Goal: Task Accomplishment & Management: Complete application form

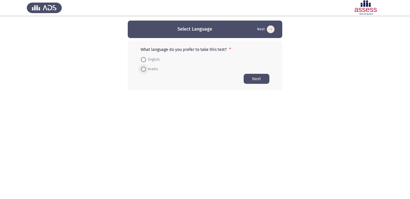
click at [145, 68] on span at bounding box center [143, 69] width 5 height 5
click at [145, 68] on input "Arabic" at bounding box center [143, 69] width 5 height 5
radio input "true"
click at [258, 78] on button "Next" at bounding box center [257, 79] width 26 height 10
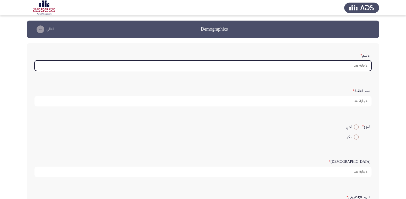
click at [328, 69] on input ":الاسم *" at bounding box center [203, 66] width 337 height 11
type input "أ"
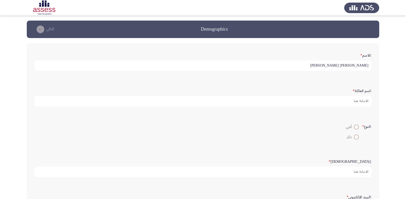
type input "[PERSON_NAME] [PERSON_NAME]"
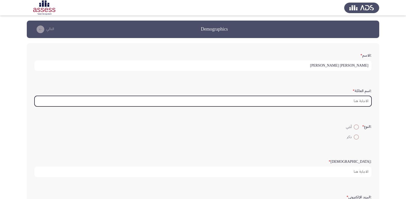
click at [344, 102] on input ":اسم العائلة *" at bounding box center [203, 101] width 337 height 11
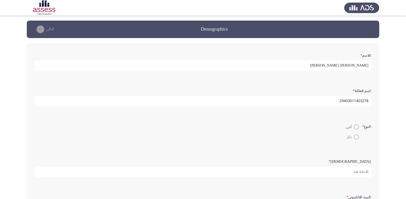
type input "29403011403278"
click at [357, 136] on span at bounding box center [356, 137] width 5 height 5
click at [357, 136] on input "ذكر" at bounding box center [356, 137] width 5 height 5
radio input "true"
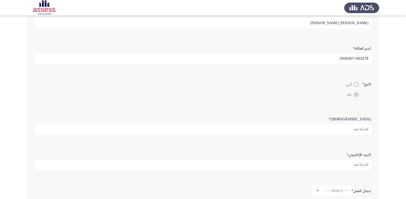
scroll to position [52, 0]
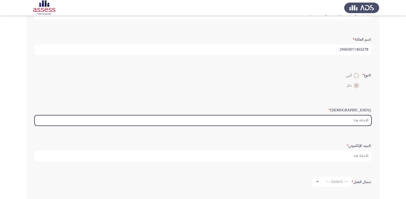
click at [271, 122] on input ":السن *" at bounding box center [203, 120] width 337 height 11
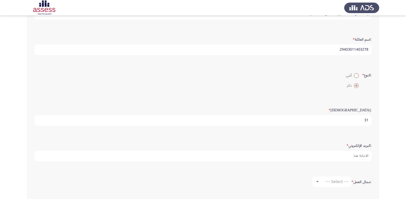
type input "31"
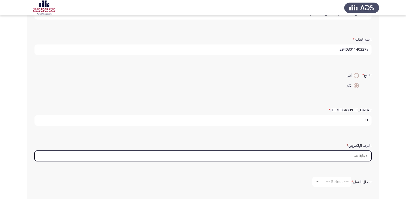
click at [336, 155] on input ":البريد الإلكتروني *" at bounding box center [203, 156] width 337 height 11
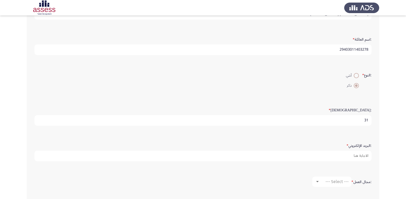
click at [221, 132] on div ":السن * 31" at bounding box center [203, 116] width 342 height 36
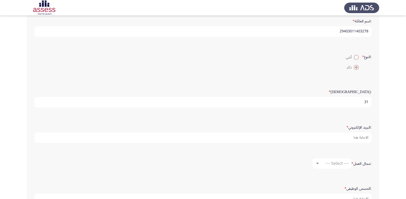
scroll to position [103, 0]
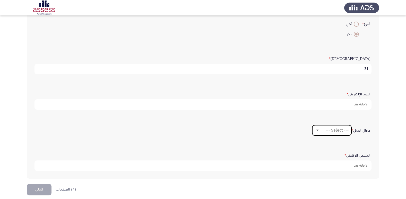
click at [317, 131] on div at bounding box center [317, 130] width 3 height 1
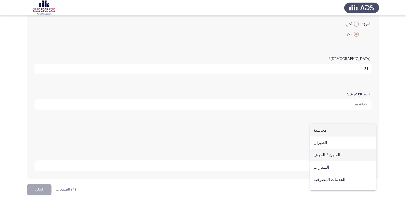
scroll to position [26, 0]
click at [347, 157] on span "الخدمات المصرفية" at bounding box center [343, 154] width 59 height 12
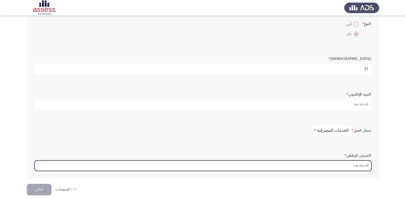
click at [332, 170] on input ":المسمى الوظيفى *" at bounding box center [203, 166] width 337 height 11
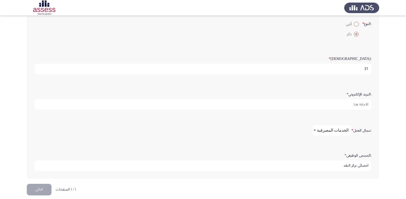
click at [355, 165] on input "اخصائى بركز النقد" at bounding box center [203, 166] width 337 height 11
type input "اخصائى بمركز النقد"
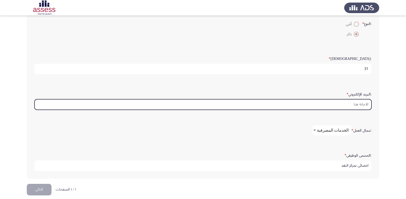
click at [336, 105] on input ":البريد الإلكتروني *" at bounding box center [203, 104] width 337 height 11
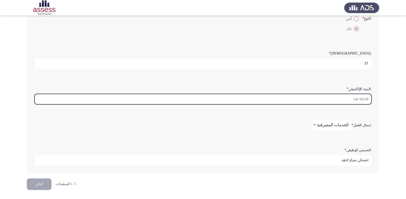
click at [342, 98] on input ":البريد الإلكتروني *" at bounding box center [203, 99] width 337 height 11
type input "I"
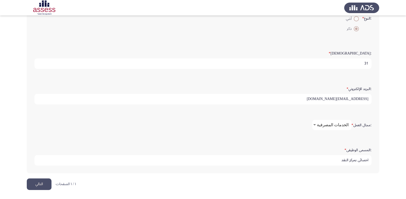
type input "[EMAIL_ADDRESS][DOMAIN_NAME]"
click at [48, 183] on button "التالي" at bounding box center [39, 185] width 25 height 12
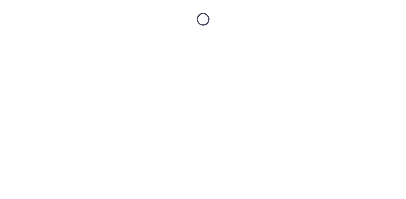
scroll to position [0, 0]
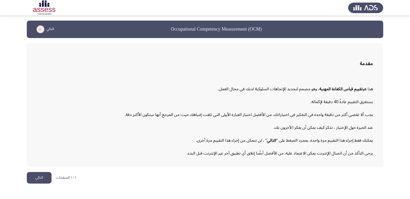
click at [36, 178] on button "التالي" at bounding box center [39, 178] width 25 height 12
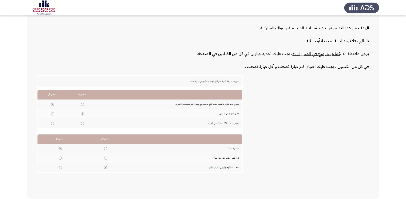
scroll to position [78, 0]
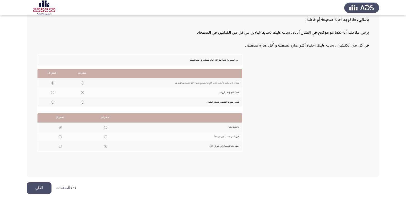
click at [34, 187] on button "التالي" at bounding box center [39, 189] width 25 height 12
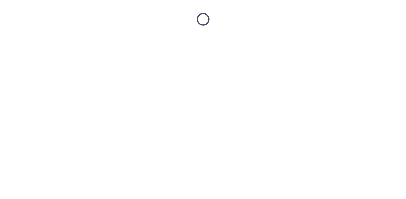
scroll to position [0, 0]
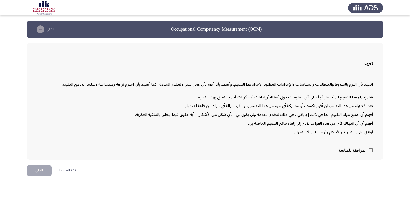
click at [373, 154] on label "الموافقة للمتابعة" at bounding box center [356, 151] width 34 height 6
click at [371, 153] on input "الموافقة للمتابعة" at bounding box center [371, 153] width 0 height 0
checkbox input "true"
click at [44, 171] on button "التالي" at bounding box center [39, 171] width 25 height 12
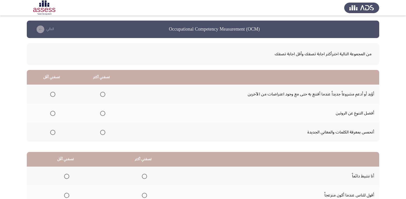
click at [100, 95] on span "Select an option" at bounding box center [102, 94] width 5 height 5
click at [100, 95] on input "Select an option" at bounding box center [102, 94] width 5 height 5
click at [50, 114] on span "Select an option" at bounding box center [52, 113] width 5 height 5
click at [50, 114] on input "Select an option" at bounding box center [52, 113] width 5 height 5
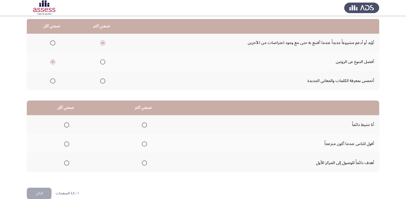
scroll to position [61, 0]
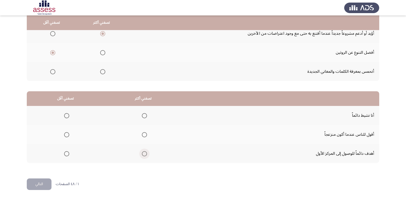
click at [144, 155] on span "Select an option" at bounding box center [144, 154] width 5 height 5
click at [144, 155] on input "Select an option" at bounding box center [144, 154] width 5 height 5
click at [66, 134] on span "Select an option" at bounding box center [66, 134] width 5 height 5
click at [66, 134] on input "Select an option" at bounding box center [66, 134] width 5 height 5
click at [142, 114] on span "Select an option" at bounding box center [144, 115] width 5 height 5
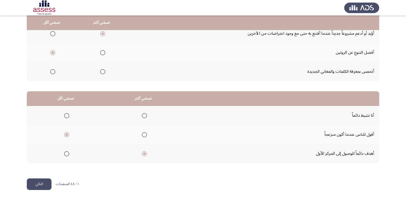
click at [142, 114] on input "Select an option" at bounding box center [144, 115] width 5 height 5
click at [43, 184] on button "التالي" at bounding box center [39, 185] width 25 height 12
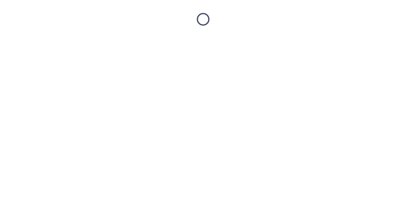
scroll to position [0, 0]
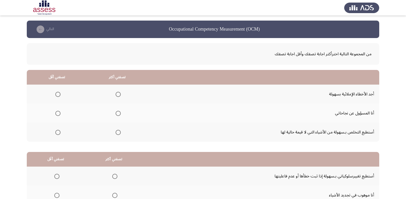
click at [117, 133] on span "Select an option" at bounding box center [118, 132] width 5 height 5
click at [117, 133] on input "Select an option" at bounding box center [118, 132] width 5 height 5
click at [56, 113] on span "Select an option" at bounding box center [57, 113] width 5 height 5
click at [56, 113] on input "Select an option" at bounding box center [57, 113] width 5 height 5
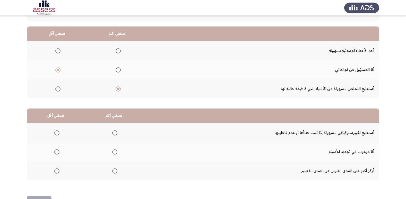
scroll to position [61, 0]
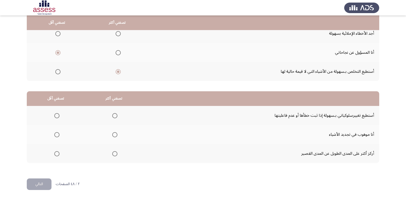
click at [114, 154] on span "Select an option" at bounding box center [114, 154] width 5 height 5
click at [114, 154] on input "Select an option" at bounding box center [114, 154] width 5 height 5
click at [56, 137] on span "Select an option" at bounding box center [56, 134] width 5 height 5
click at [56, 137] on input "Select an option" at bounding box center [56, 134] width 5 height 5
click at [46, 183] on button "التالي" at bounding box center [39, 185] width 25 height 12
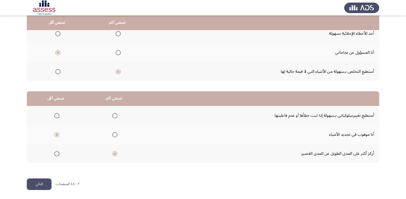
scroll to position [0, 0]
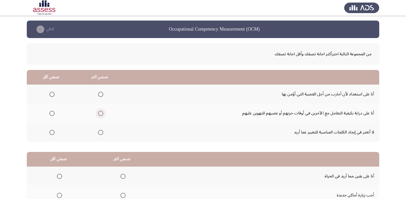
click at [101, 114] on span "Select an option" at bounding box center [100, 113] width 5 height 5
click at [101, 114] on input "Select an option" at bounding box center [100, 113] width 5 height 5
click at [50, 93] on span "Select an option" at bounding box center [51, 94] width 5 height 5
click at [50, 93] on input "Select an option" at bounding box center [51, 94] width 5 height 5
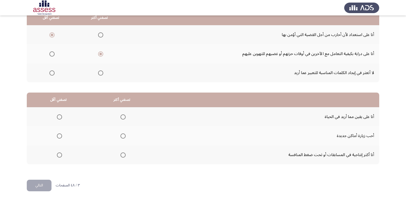
scroll to position [61, 0]
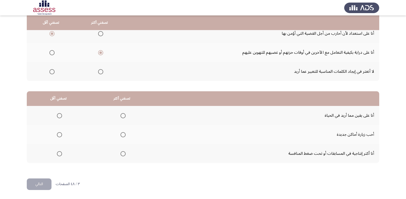
click at [121, 156] on span "Select an option" at bounding box center [123, 154] width 5 height 5
click at [121, 156] on input "Select an option" at bounding box center [123, 154] width 5 height 5
click at [59, 135] on span "Select an option" at bounding box center [59, 134] width 5 height 5
click at [59, 135] on input "Select an option" at bounding box center [59, 134] width 5 height 5
click at [42, 183] on button "التالي" at bounding box center [39, 185] width 25 height 12
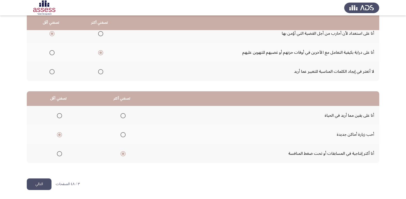
scroll to position [0, 0]
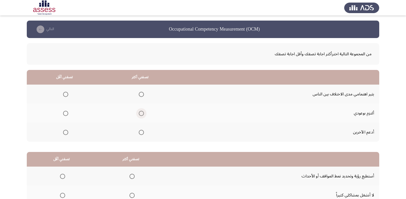
click at [139, 113] on span "Select an option" at bounding box center [141, 113] width 5 height 5
click at [139, 113] on input "Select an option" at bounding box center [141, 113] width 5 height 5
click at [66, 95] on span "Select an option" at bounding box center [65, 94] width 5 height 5
click at [66, 95] on input "Select an option" at bounding box center [65, 94] width 5 height 5
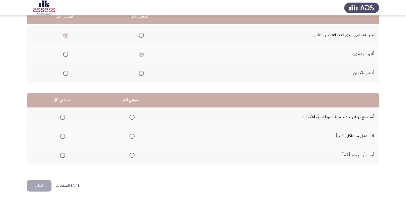
scroll to position [61, 0]
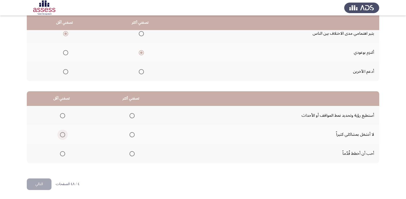
click at [63, 136] on span "Select an option" at bounding box center [62, 134] width 5 height 5
click at [63, 136] on input "Select an option" at bounding box center [62, 134] width 5 height 5
click at [131, 117] on span "Select an option" at bounding box center [132, 115] width 5 height 5
click at [131, 117] on input "Select an option" at bounding box center [132, 115] width 5 height 5
click at [44, 182] on button "التالي" at bounding box center [39, 185] width 25 height 12
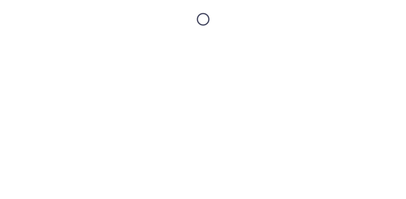
scroll to position [0, 0]
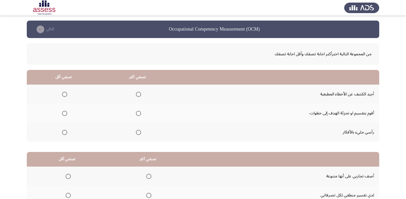
click at [138, 113] on span "Select an option" at bounding box center [138, 113] width 5 height 5
click at [138, 113] on input "Select an option" at bounding box center [138, 113] width 5 height 5
click at [64, 132] on span "Select an option" at bounding box center [64, 132] width 5 height 5
click at [64, 132] on input "Select an option" at bounding box center [64, 132] width 5 height 5
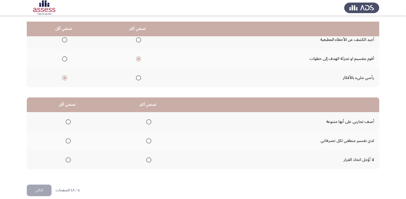
scroll to position [61, 0]
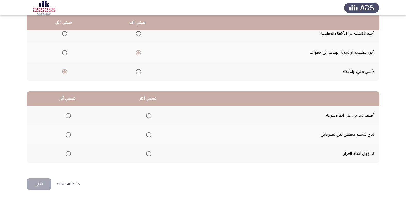
click at [149, 154] on span "Select an option" at bounding box center [148, 154] width 5 height 5
click at [149, 154] on input "Select an option" at bounding box center [148, 154] width 5 height 5
click at [67, 115] on span "Select an option" at bounding box center [68, 115] width 5 height 5
click at [67, 115] on input "Select an option" at bounding box center [68, 115] width 5 height 5
click at [69, 134] on span "Select an option" at bounding box center [68, 134] width 5 height 5
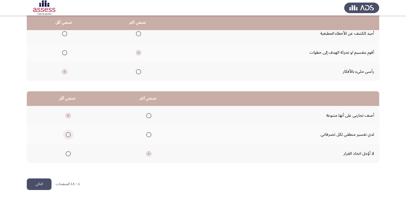
click at [69, 134] on input "Select an option" at bounding box center [68, 134] width 5 height 5
click at [40, 187] on button "التالي" at bounding box center [39, 185] width 25 height 12
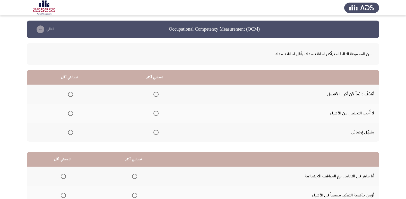
click at [157, 95] on span "Select an option" at bounding box center [156, 94] width 5 height 5
click at [157, 95] on input "Select an option" at bounding box center [156, 94] width 5 height 5
click at [72, 135] on span "Select an option" at bounding box center [70, 132] width 5 height 5
click at [72, 135] on input "Select an option" at bounding box center [70, 132] width 5 height 5
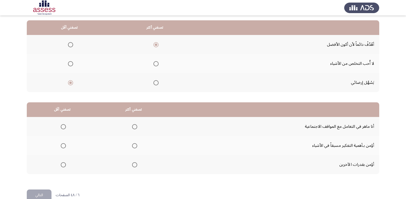
scroll to position [61, 0]
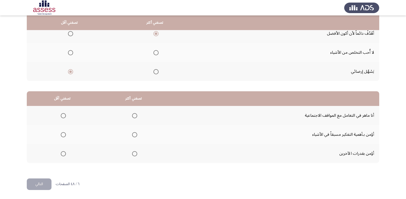
click at [133, 115] on span "Select an option" at bounding box center [134, 115] width 5 height 5
click at [133, 115] on input "Select an option" at bounding box center [134, 115] width 5 height 5
click at [66, 134] on th at bounding box center [62, 134] width 71 height 19
click at [65, 153] on span "Select an option" at bounding box center [63, 154] width 5 height 5
click at [65, 153] on input "Select an option" at bounding box center [63, 154] width 5 height 5
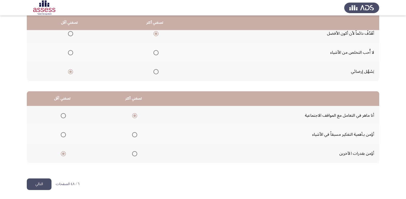
click at [62, 136] on span "Select an option" at bounding box center [63, 134] width 5 height 5
click at [62, 136] on input "Select an option" at bounding box center [63, 134] width 5 height 5
click at [44, 181] on button "التالي" at bounding box center [39, 185] width 25 height 12
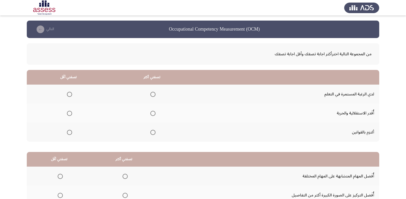
click at [153, 132] on span "Select an option" at bounding box center [152, 132] width 5 height 5
click at [153, 132] on input "Select an option" at bounding box center [152, 132] width 5 height 5
click at [70, 96] on span "Select an option" at bounding box center [69, 94] width 5 height 5
click at [70, 96] on input "Select an option" at bounding box center [69, 94] width 5 height 5
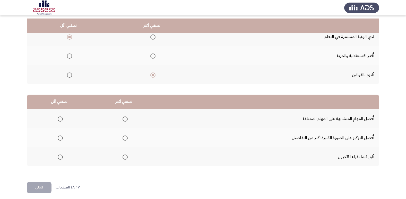
scroll to position [61, 0]
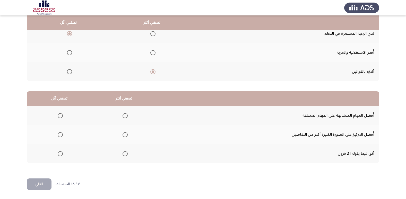
click at [58, 156] on span "Select an option" at bounding box center [60, 154] width 5 height 5
click at [58, 156] on input "Select an option" at bounding box center [60, 154] width 5 height 5
click at [124, 116] on span "Select an option" at bounding box center [125, 115] width 5 height 5
click at [124, 116] on input "Select an option" at bounding box center [125, 115] width 5 height 5
click at [37, 180] on button "التالي" at bounding box center [39, 185] width 25 height 12
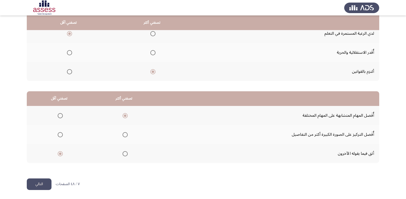
scroll to position [0, 0]
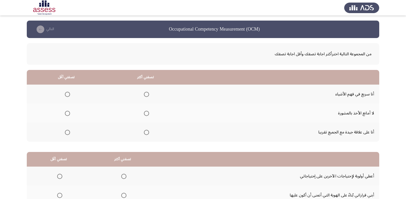
click at [146, 93] on span "Select an option" at bounding box center [146, 94] width 5 height 5
click at [146, 93] on input "Select an option" at bounding box center [146, 94] width 5 height 5
click at [69, 114] on span "Select an option" at bounding box center [67, 113] width 5 height 5
click at [69, 114] on input "Select an option" at bounding box center [67, 113] width 5 height 5
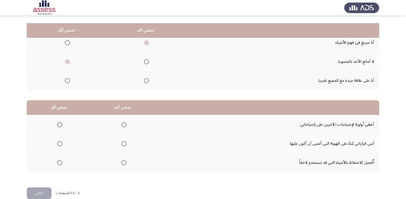
scroll to position [61, 0]
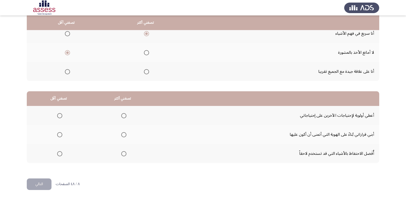
click at [122, 135] on span "Select an option" at bounding box center [123, 134] width 5 height 5
click at [122, 135] on input "Select an option" at bounding box center [123, 134] width 5 height 5
click at [58, 117] on span "Select an option" at bounding box center [59, 115] width 5 height 5
click at [58, 117] on input "Select an option" at bounding box center [59, 115] width 5 height 5
click at [36, 188] on button "التالي" at bounding box center [39, 185] width 25 height 12
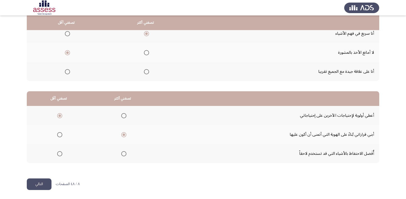
scroll to position [0, 0]
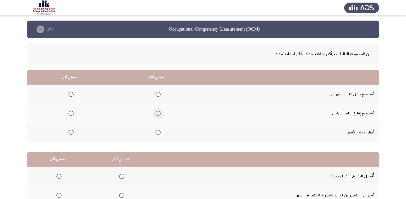
click at [157, 115] on span "Select an option" at bounding box center [158, 113] width 5 height 5
click at [157, 115] on input "Select an option" at bounding box center [158, 113] width 5 height 5
click at [71, 133] on span "Select an option" at bounding box center [71, 132] width 5 height 5
click at [71, 133] on input "Select an option" at bounding box center [71, 132] width 5 height 5
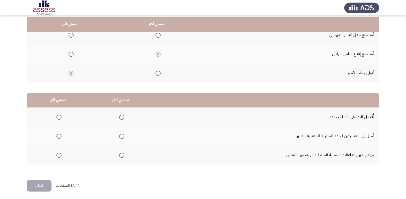
scroll to position [61, 0]
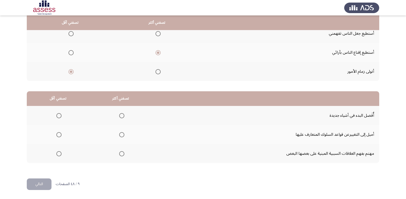
click at [59, 156] on span "Select an option" at bounding box center [58, 154] width 5 height 5
click at [59, 156] on input "Select an option" at bounding box center [58, 154] width 5 height 5
click at [121, 118] on span "Select an option" at bounding box center [121, 115] width 5 height 5
click at [121, 118] on input "Select an option" at bounding box center [121, 115] width 5 height 5
click at [47, 186] on button "التالي" at bounding box center [39, 185] width 25 height 12
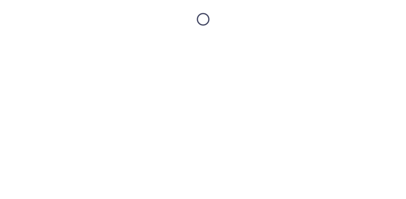
scroll to position [0, 0]
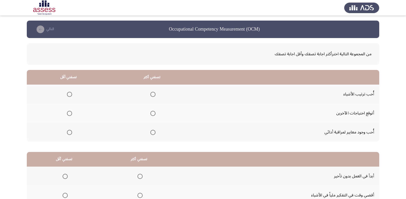
click at [152, 95] on span "Select an option" at bounding box center [152, 94] width 5 height 5
click at [152, 95] on input "Select an option" at bounding box center [152, 94] width 5 height 5
click at [69, 135] on span "Select an option" at bounding box center [69, 132] width 5 height 5
click at [69, 135] on input "Select an option" at bounding box center [69, 132] width 5 height 5
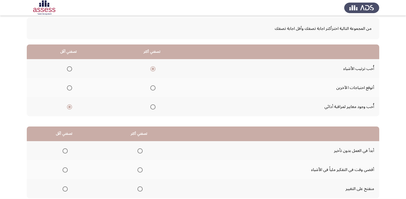
scroll to position [52, 0]
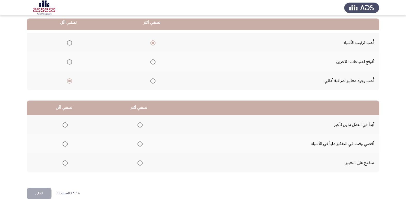
click at [138, 126] on span "Select an option" at bounding box center [140, 125] width 5 height 5
click at [138, 126] on input "Select an option" at bounding box center [140, 125] width 5 height 5
click at [63, 144] on span "Select an option" at bounding box center [65, 144] width 5 height 5
click at [63, 144] on input "Select an option" at bounding box center [65, 144] width 5 height 5
click at [43, 195] on button "التالي" at bounding box center [39, 194] width 25 height 12
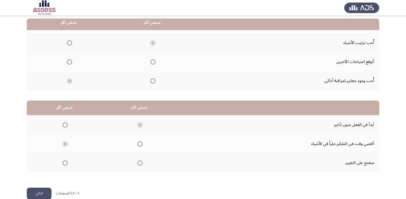
scroll to position [0, 0]
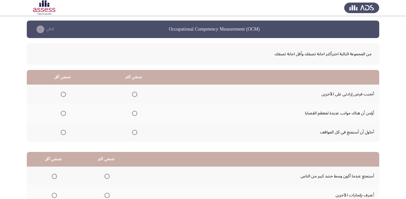
click at [133, 134] on span "Select an option" at bounding box center [134, 132] width 5 height 5
click at [133, 134] on input "Select an option" at bounding box center [134, 132] width 5 height 5
click at [62, 116] on span "Select an option" at bounding box center [63, 113] width 5 height 5
click at [62, 116] on input "Select an option" at bounding box center [63, 113] width 5 height 5
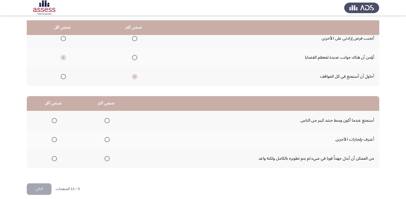
scroll to position [61, 0]
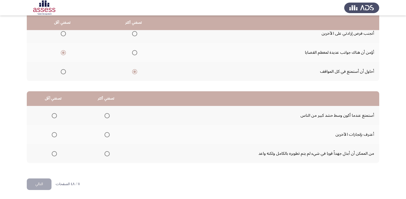
click at [61, 73] on span "Select an option" at bounding box center [63, 71] width 5 height 5
click at [61, 73] on input "Select an option" at bounding box center [63, 71] width 5 height 5
click at [136, 51] on span "Select an option" at bounding box center [134, 52] width 5 height 5
click at [136, 51] on input "Select an option" at bounding box center [134, 52] width 5 height 5
click at [106, 135] on span "Select an option" at bounding box center [107, 134] width 5 height 5
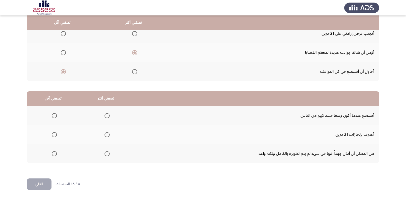
click at [106, 135] on input "Select an option" at bounding box center [107, 134] width 5 height 5
click at [55, 153] on span "Select an option" at bounding box center [54, 154] width 5 height 5
click at [55, 153] on input "Select an option" at bounding box center [54, 154] width 5 height 5
click at [44, 182] on button "التالي" at bounding box center [39, 185] width 25 height 12
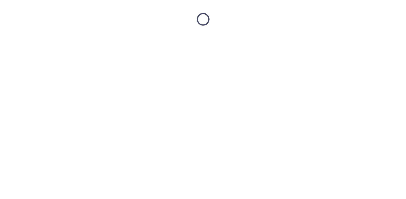
scroll to position [0, 0]
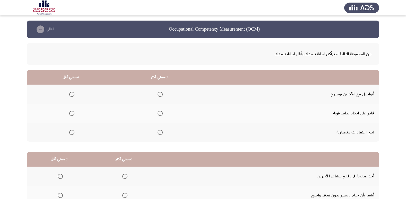
click at [69, 131] on span "Select an option" at bounding box center [71, 132] width 5 height 5
click at [69, 131] on input "Select an option" at bounding box center [71, 132] width 5 height 5
click at [162, 115] on span "Select an option" at bounding box center [160, 113] width 5 height 5
click at [162, 115] on input "Select an option" at bounding box center [160, 113] width 5 height 5
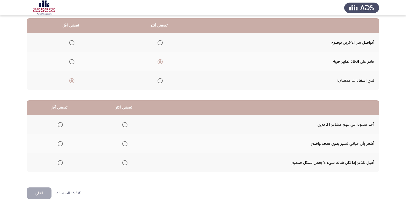
scroll to position [61, 0]
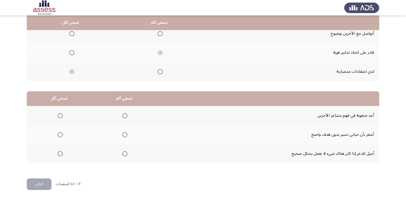
click at [60, 115] on span "Select an option" at bounding box center [60, 115] width 5 height 5
click at [60, 115] on input "Select an option" at bounding box center [60, 115] width 5 height 5
click at [125, 135] on span "Select an option" at bounding box center [124, 134] width 5 height 5
click at [125, 135] on input "Select an option" at bounding box center [124, 134] width 5 height 5
click at [39, 185] on button "التالي" at bounding box center [39, 185] width 25 height 12
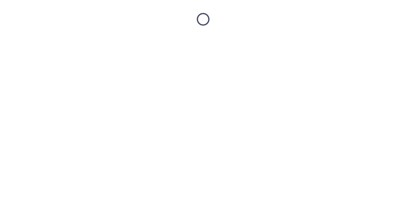
scroll to position [0, 0]
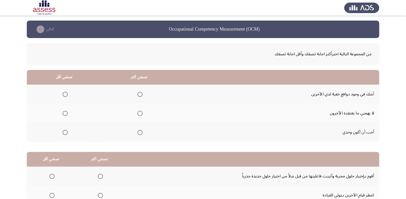
click at [65, 94] on span "Select an option" at bounding box center [65, 94] width 5 height 5
click at [65, 94] on input "Select an option" at bounding box center [65, 94] width 5 height 5
click at [139, 113] on span "Select an option" at bounding box center [140, 113] width 5 height 5
click at [139, 113] on input "Select an option" at bounding box center [140, 113] width 5 height 5
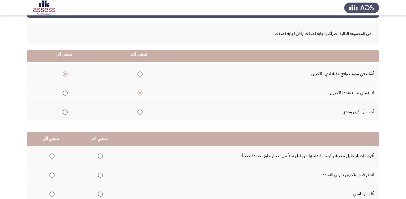
scroll to position [61, 0]
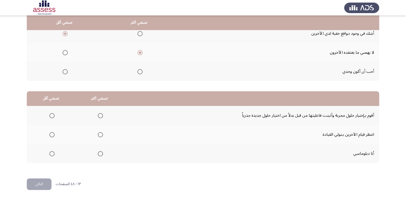
click at [100, 153] on span "Select an option" at bounding box center [100, 154] width 5 height 5
click at [100, 153] on input "Select an option" at bounding box center [100, 154] width 5 height 5
click at [53, 116] on span "Select an option" at bounding box center [51, 115] width 5 height 5
click at [53, 116] on input "Select an option" at bounding box center [51, 115] width 5 height 5
click at [53, 136] on span "Select an option" at bounding box center [51, 134] width 5 height 5
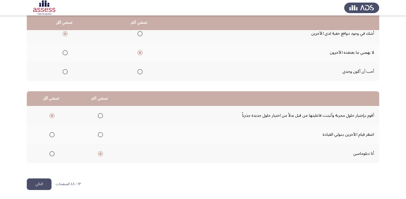
click at [53, 136] on input "Select an option" at bounding box center [51, 134] width 5 height 5
click at [46, 184] on button "التالي" at bounding box center [39, 185] width 25 height 12
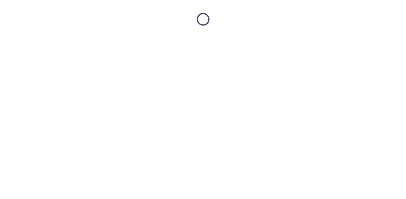
scroll to position [0, 0]
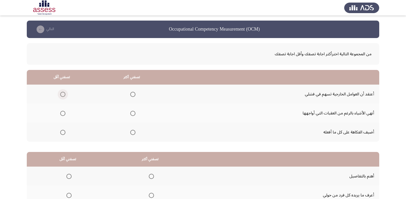
click at [61, 96] on span "Select an option" at bounding box center [62, 94] width 5 height 5
click at [61, 96] on input "Select an option" at bounding box center [62, 94] width 5 height 5
click at [132, 114] on span "Select an option" at bounding box center [132, 113] width 5 height 5
click at [132, 114] on input "Select an option" at bounding box center [132, 113] width 5 height 5
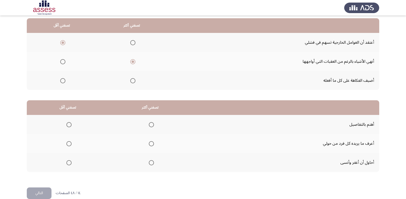
scroll to position [61, 0]
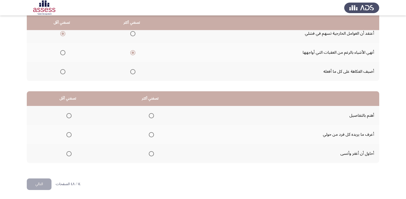
click at [150, 118] on span "Select an option" at bounding box center [151, 115] width 5 height 5
click at [150, 118] on input "Select an option" at bounding box center [151, 115] width 5 height 5
click at [69, 156] on span "Select an option" at bounding box center [68, 154] width 5 height 5
click at [69, 156] on input "Select an option" at bounding box center [68, 154] width 5 height 5
click at [39, 182] on button "التالي" at bounding box center [39, 185] width 25 height 12
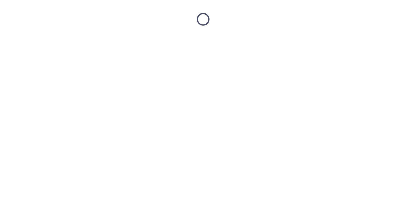
scroll to position [0, 0]
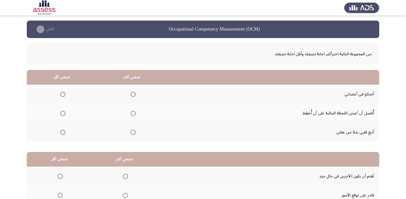
click at [131, 94] on span "Select an option" at bounding box center [133, 94] width 5 height 5
click at [131, 94] on input "Select an option" at bounding box center [133, 94] width 5 height 5
click at [63, 135] on span "Select an option" at bounding box center [62, 132] width 5 height 5
click at [63, 135] on input "Select an option" at bounding box center [62, 132] width 5 height 5
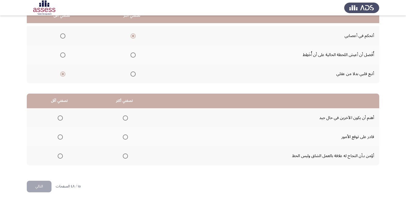
scroll to position [61, 0]
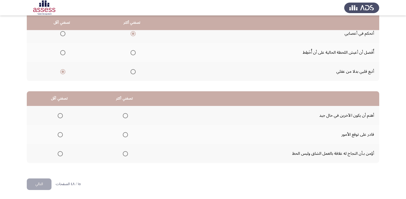
click at [123, 136] on span "Select an option" at bounding box center [125, 134] width 5 height 5
click at [123, 136] on input "Select an option" at bounding box center [125, 134] width 5 height 5
click at [60, 156] on span "Select an option" at bounding box center [60, 154] width 5 height 5
click at [60, 156] on input "Select an option" at bounding box center [60, 154] width 5 height 5
click at [37, 184] on button "التالي" at bounding box center [39, 185] width 25 height 12
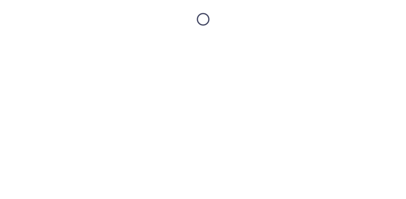
scroll to position [0, 0]
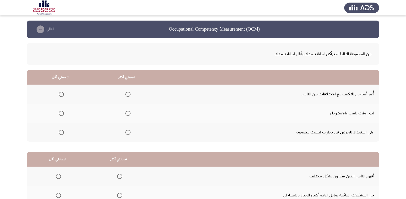
click at [62, 133] on span "Select an option" at bounding box center [61, 132] width 5 height 5
click at [62, 133] on input "Select an option" at bounding box center [61, 132] width 5 height 5
click at [130, 96] on span "Select an option" at bounding box center [127, 94] width 5 height 5
click at [130, 96] on input "Select an option" at bounding box center [127, 94] width 5 height 5
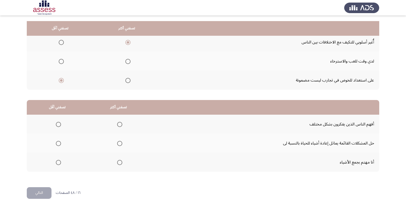
scroll to position [61, 0]
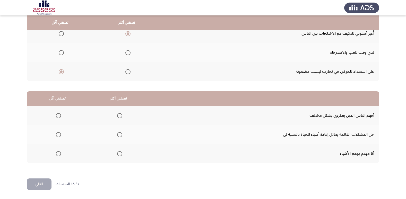
click at [115, 117] on label "Select an option" at bounding box center [118, 115] width 7 height 5
click at [117, 117] on input "Select an option" at bounding box center [119, 115] width 5 height 5
click at [59, 155] on span "Select an option" at bounding box center [58, 154] width 5 height 5
click at [59, 155] on input "Select an option" at bounding box center [58, 154] width 5 height 5
click at [46, 186] on button "التالي" at bounding box center [39, 185] width 25 height 12
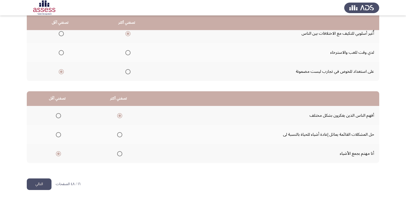
scroll to position [0, 0]
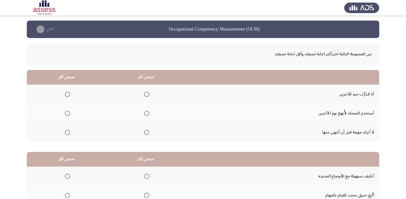
click at [148, 132] on span "Select an option" at bounding box center [146, 132] width 5 height 5
click at [148, 132] on input "Select an option" at bounding box center [146, 132] width 5 height 5
click at [65, 114] on span "Select an option" at bounding box center [67, 113] width 5 height 5
click at [65, 114] on input "Select an option" at bounding box center [67, 113] width 5 height 5
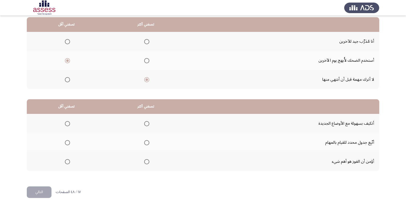
scroll to position [61, 0]
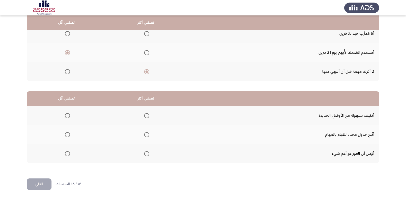
click at [148, 152] on span "Select an option" at bounding box center [146, 154] width 5 height 5
click at [148, 152] on input "Select an option" at bounding box center [146, 154] width 5 height 5
click at [68, 116] on span "Select an option" at bounding box center [67, 115] width 5 height 5
click at [68, 116] on input "Select an option" at bounding box center [67, 115] width 5 height 5
click at [68, 137] on span "Select an option" at bounding box center [67, 134] width 5 height 5
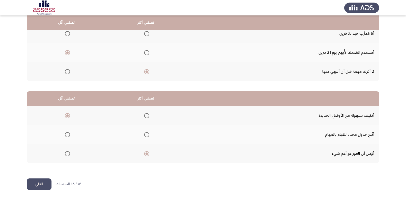
click at [68, 137] on input "Select an option" at bounding box center [67, 134] width 5 height 5
click at [147, 115] on span "Select an option" at bounding box center [146, 115] width 5 height 5
click at [147, 115] on input "Select an option" at bounding box center [146, 115] width 5 height 5
click at [30, 182] on button "التالي" at bounding box center [39, 185] width 25 height 12
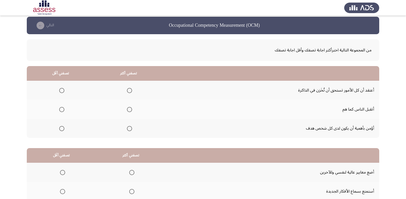
scroll to position [0, 0]
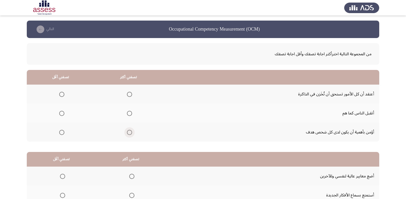
click at [129, 133] on span "Select an option" at bounding box center [129, 132] width 5 height 5
click at [129, 133] on input "Select an option" at bounding box center [129, 132] width 5 height 5
click at [63, 93] on span "Select an option" at bounding box center [61, 94] width 5 height 5
click at [63, 93] on input "Select an option" at bounding box center [61, 94] width 5 height 5
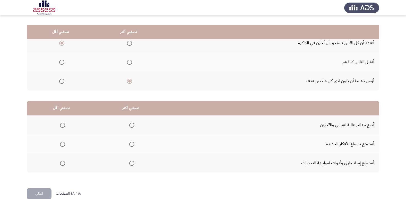
scroll to position [61, 0]
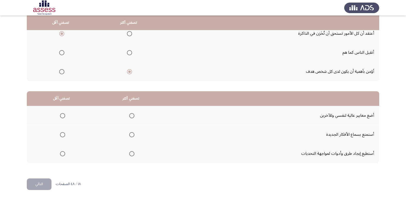
click at [62, 115] on span "Select an option" at bounding box center [62, 115] width 5 height 5
click at [62, 115] on input "Select an option" at bounding box center [62, 115] width 5 height 5
click at [136, 155] on th at bounding box center [131, 153] width 70 height 19
click at [132, 154] on span "Select an option" at bounding box center [131, 154] width 5 height 5
click at [132, 154] on input "Select an option" at bounding box center [131, 154] width 5 height 5
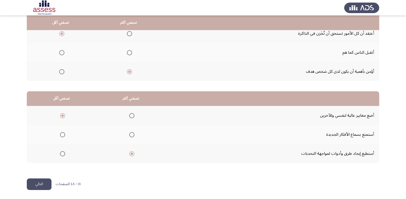
click at [36, 183] on button "التالي" at bounding box center [39, 185] width 25 height 12
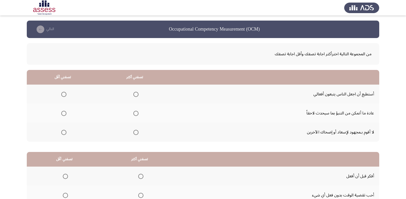
click at [63, 133] on span "Select an option" at bounding box center [63, 132] width 5 height 5
click at [63, 133] on input "Select an option" at bounding box center [63, 132] width 5 height 5
click at [137, 95] on span "Select an option" at bounding box center [135, 94] width 5 height 5
click at [137, 95] on input "Select an option" at bounding box center [135, 94] width 5 height 5
click at [133, 112] on span "Select an option" at bounding box center [135, 113] width 5 height 5
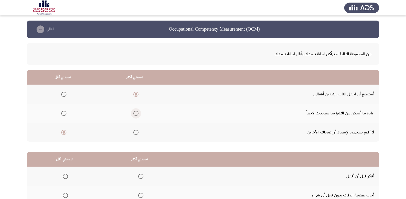
click at [133, 112] on input "Select an option" at bounding box center [135, 113] width 5 height 5
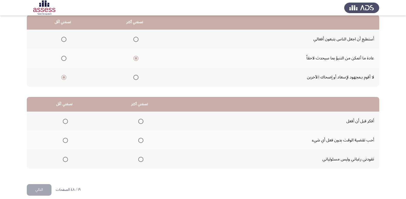
scroll to position [61, 0]
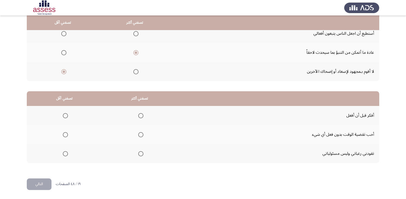
click at [139, 115] on span "Select an option" at bounding box center [140, 115] width 5 height 5
click at [139, 115] on input "Select an option" at bounding box center [140, 115] width 5 height 5
click at [63, 136] on span "Select an option" at bounding box center [65, 134] width 5 height 5
click at [63, 136] on input "Select an option" at bounding box center [65, 134] width 5 height 5
click at [64, 153] on span "Select an option" at bounding box center [65, 154] width 5 height 5
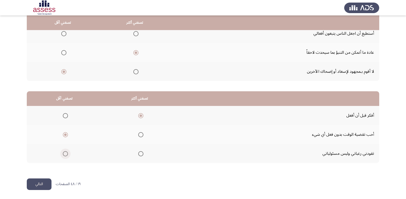
click at [64, 153] on input "Select an option" at bounding box center [65, 154] width 5 height 5
click at [40, 185] on button "التالي" at bounding box center [39, 185] width 25 height 12
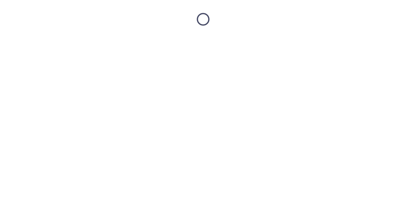
scroll to position [0, 0]
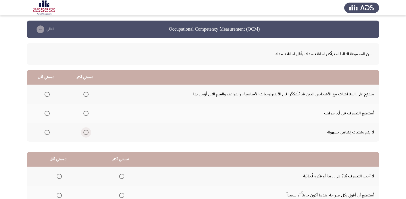
click at [84, 133] on span "Select an option" at bounding box center [85, 132] width 5 height 5
click at [84, 133] on input "Select an option" at bounding box center [85, 132] width 5 height 5
drag, startPoint x: 50, startPoint y: 104, endPoint x: 51, endPoint y: 99, distance: 5.5
click at [51, 100] on tbody "منفتح على المناقشات مع الأشخاص الذين قد يُشَكِكُوا في الأيديولوجيات الأساسية، و…" at bounding box center [203, 113] width 353 height 57
drag, startPoint x: 51, startPoint y: 99, endPoint x: 50, endPoint y: 96, distance: 3.3
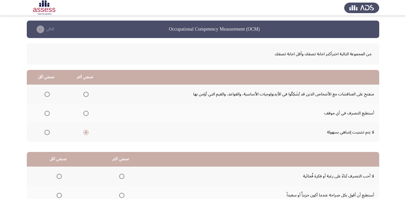
click at [50, 96] on th at bounding box center [46, 94] width 39 height 19
click at [49, 96] on span "Select an option" at bounding box center [47, 94] width 5 height 5
click at [49, 96] on input "Select an option" at bounding box center [47, 94] width 5 height 5
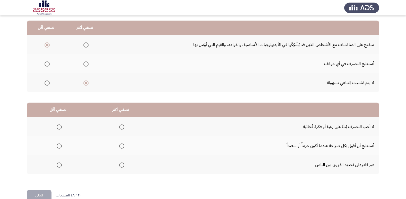
scroll to position [61, 0]
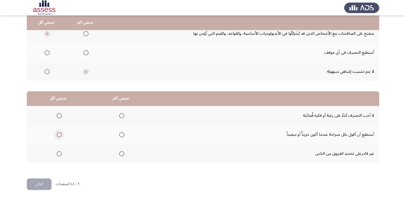
click at [60, 136] on span "Select an option" at bounding box center [59, 134] width 5 height 5
click at [60, 136] on input "Select an option" at bounding box center [59, 134] width 5 height 5
click at [121, 115] on span "Select an option" at bounding box center [121, 115] width 5 height 5
click at [121, 115] on input "Select an option" at bounding box center [121, 115] width 5 height 5
click at [42, 187] on button "التالي" at bounding box center [39, 185] width 25 height 12
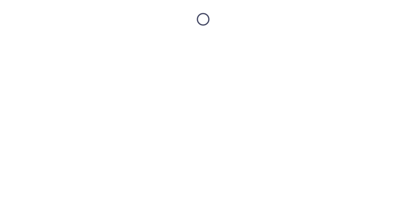
scroll to position [0, 0]
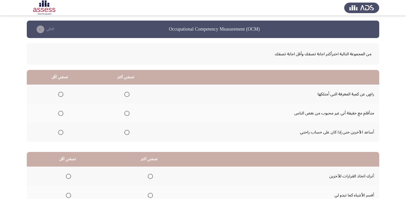
click at [125, 132] on span "Select an option" at bounding box center [126, 132] width 5 height 5
click at [125, 132] on input "Select an option" at bounding box center [126, 132] width 5 height 5
click at [61, 91] on mat-radio-group "Select an option" at bounding box center [59, 94] width 7 height 9
click at [61, 94] on span "Select an option" at bounding box center [60, 94] width 5 height 5
click at [61, 94] on input "Select an option" at bounding box center [60, 94] width 5 height 5
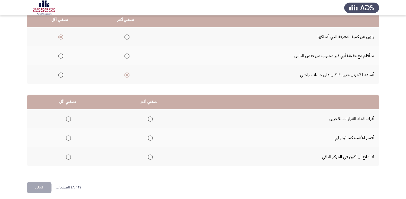
scroll to position [61, 0]
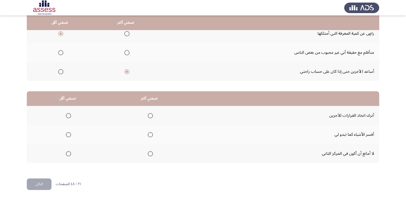
click at [69, 114] on span "Select an option" at bounding box center [68, 115] width 5 height 5
click at [69, 114] on input "Select an option" at bounding box center [68, 115] width 5 height 5
click at [148, 137] on span "Select an option" at bounding box center [150, 134] width 5 height 5
click at [148, 137] on input "Select an option" at bounding box center [150, 134] width 5 height 5
click at [30, 184] on button "التالي" at bounding box center [39, 185] width 25 height 12
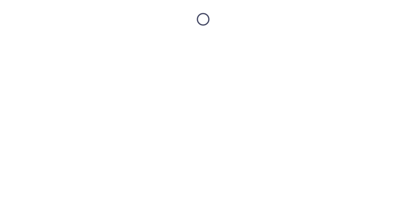
scroll to position [0, 0]
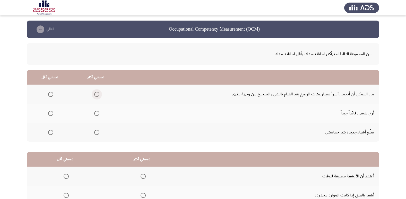
click at [97, 94] on span "Select an option" at bounding box center [96, 94] width 5 height 5
click at [97, 94] on input "Select an option" at bounding box center [96, 94] width 5 height 5
click at [51, 134] on span "Select an option" at bounding box center [50, 132] width 5 height 5
click at [51, 134] on input "Select an option" at bounding box center [50, 132] width 5 height 5
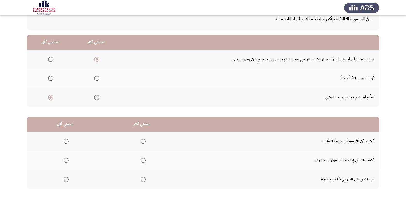
scroll to position [61, 0]
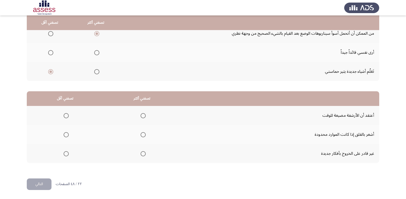
click at [64, 135] on span "Select an option" at bounding box center [66, 134] width 5 height 5
click at [64, 135] on input "Select an option" at bounding box center [66, 134] width 5 height 5
click at [145, 136] on span "Select an option" at bounding box center [143, 134] width 5 height 5
click at [145, 136] on input "Select an option" at bounding box center [143, 134] width 5 height 5
click at [68, 153] on span "Select an option" at bounding box center [66, 154] width 5 height 5
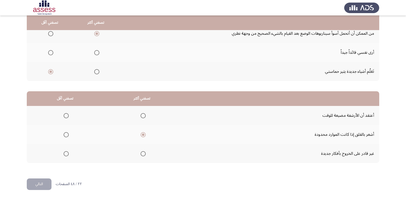
click at [68, 153] on input "Select an option" at bounding box center [66, 154] width 5 height 5
click at [46, 186] on button "التالي" at bounding box center [39, 185] width 25 height 12
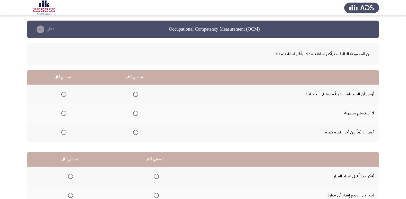
click at [63, 96] on span "Select an option" at bounding box center [63, 94] width 5 height 5
click at [63, 96] on input "Select an option" at bounding box center [63, 94] width 5 height 5
click at [136, 114] on span "Select an option" at bounding box center [135, 113] width 5 height 5
click at [136, 114] on input "Select an option" at bounding box center [135, 113] width 5 height 5
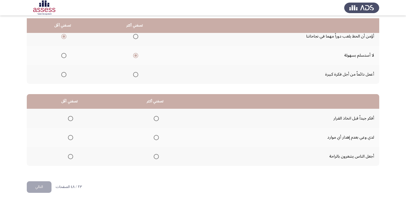
scroll to position [61, 0]
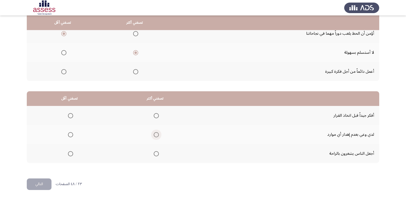
click at [156, 137] on span "Select an option" at bounding box center [156, 134] width 5 height 5
click at [156, 137] on input "Select an option" at bounding box center [156, 134] width 5 height 5
click at [71, 154] on span "Select an option" at bounding box center [70, 154] width 5 height 5
click at [71, 154] on input "Select an option" at bounding box center [70, 154] width 5 height 5
click at [33, 183] on button "التالي" at bounding box center [39, 185] width 25 height 12
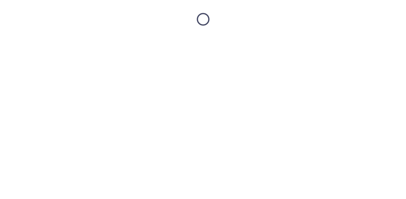
scroll to position [0, 0]
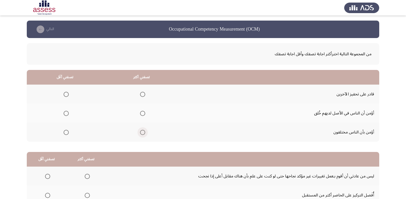
click at [143, 132] on span "Select an option" at bounding box center [142, 132] width 5 height 5
click at [143, 132] on input "Select an option" at bounding box center [142, 132] width 5 height 5
click at [66, 96] on span "Select an option" at bounding box center [66, 94] width 5 height 5
click at [66, 96] on input "Select an option" at bounding box center [66, 94] width 5 height 5
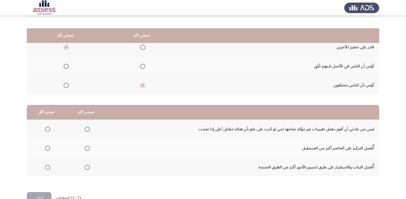
scroll to position [61, 0]
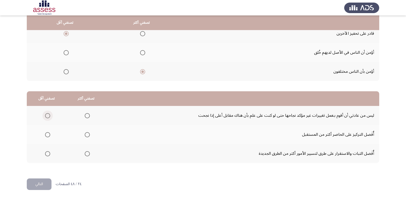
click at [45, 115] on span "Select an option" at bounding box center [47, 115] width 5 height 5
click at [45, 115] on input "Select an option" at bounding box center [47, 115] width 5 height 5
click at [85, 136] on span "Select an option" at bounding box center [87, 134] width 5 height 5
click at [85, 136] on input "Select an option" at bounding box center [87, 134] width 5 height 5
click at [39, 182] on button "التالي" at bounding box center [39, 185] width 25 height 12
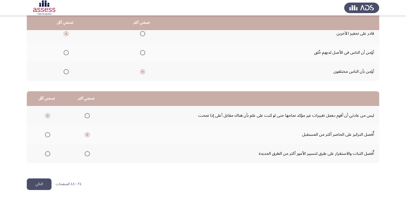
scroll to position [0, 0]
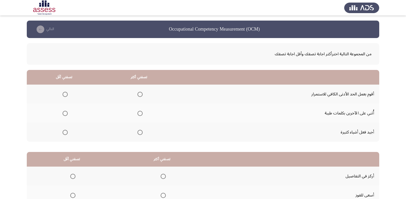
click at [140, 114] on span "Select an option" at bounding box center [140, 113] width 5 height 5
click at [140, 114] on input "Select an option" at bounding box center [140, 113] width 5 height 5
click at [141, 132] on span "Select an option" at bounding box center [140, 132] width 5 height 5
click at [141, 132] on input "Select an option" at bounding box center [140, 132] width 5 height 5
click at [66, 112] on span "Select an option" at bounding box center [65, 113] width 5 height 5
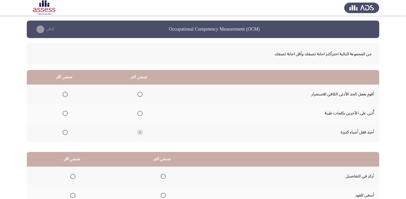
click at [66, 112] on input "Select an option" at bounding box center [65, 113] width 5 height 5
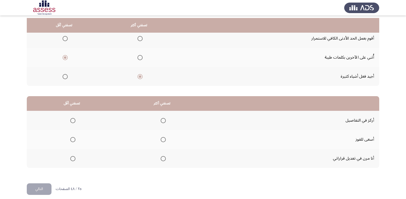
scroll to position [61, 0]
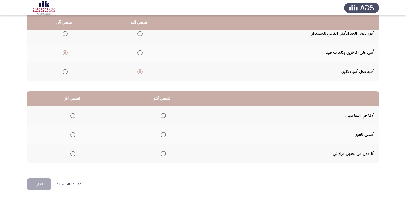
click at [162, 134] on span "Select an option" at bounding box center [163, 134] width 5 height 5
click at [162, 134] on input "Select an option" at bounding box center [163, 134] width 5 height 5
click at [71, 155] on span "Select an option" at bounding box center [72, 154] width 5 height 5
click at [71, 155] on input "Select an option" at bounding box center [72, 154] width 5 height 5
click at [165, 115] on th at bounding box center [162, 115] width 90 height 19
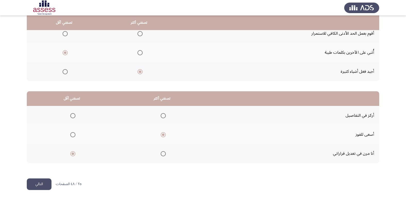
click at [161, 117] on span "Select an option" at bounding box center [163, 115] width 5 height 5
click at [161, 117] on input "Select an option" at bounding box center [163, 115] width 5 height 5
click at [37, 182] on button "التالي" at bounding box center [39, 185] width 25 height 12
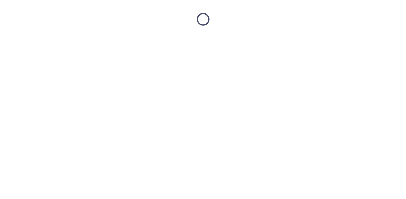
scroll to position [0, 0]
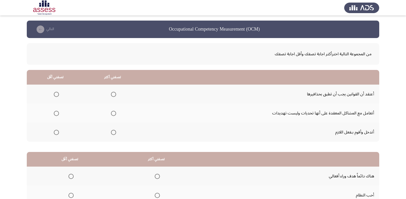
click at [55, 115] on span "Select an option" at bounding box center [56, 113] width 5 height 5
click at [55, 115] on input "Select an option" at bounding box center [56, 113] width 5 height 5
click at [112, 94] on span "Select an option" at bounding box center [113, 94] width 5 height 5
click at [112, 94] on input "Select an option" at bounding box center [113, 94] width 5 height 5
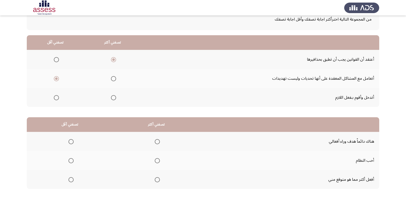
scroll to position [35, 0]
click at [158, 159] on span "Select an option" at bounding box center [157, 160] width 5 height 5
click at [158, 159] on input "Select an option" at bounding box center [157, 160] width 5 height 5
click at [71, 139] on span "Select an option" at bounding box center [71, 141] width 5 height 5
click at [71, 139] on input "Select an option" at bounding box center [71, 141] width 5 height 5
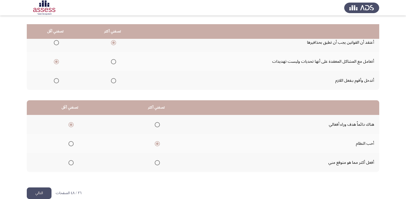
scroll to position [61, 0]
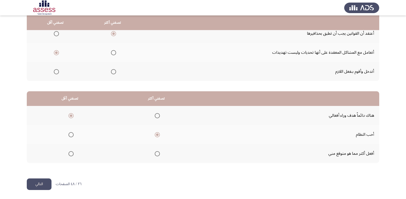
click at [38, 184] on button "التالي" at bounding box center [39, 185] width 25 height 12
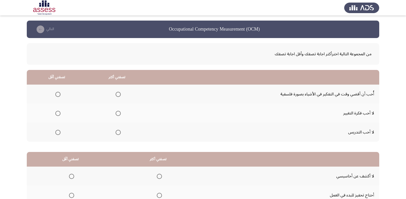
click at [57, 132] on span "Select an option" at bounding box center [57, 132] width 5 height 5
click at [57, 132] on input "Select an option" at bounding box center [57, 132] width 5 height 5
click at [118, 93] on span "Select an option" at bounding box center [118, 94] width 5 height 5
click at [118, 93] on input "Select an option" at bounding box center [118, 94] width 5 height 5
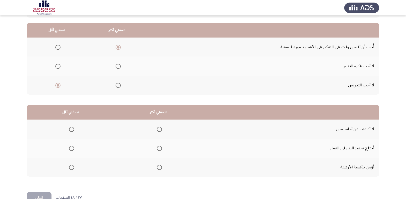
scroll to position [61, 0]
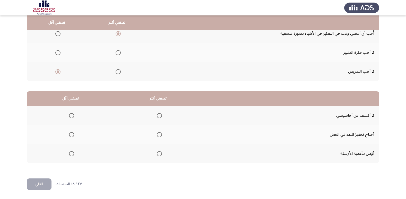
click at [70, 135] on span "Select an option" at bounding box center [71, 134] width 5 height 5
click at [70, 135] on input "Select an option" at bounding box center [71, 134] width 5 height 5
click at [157, 153] on span "Select an option" at bounding box center [159, 154] width 5 height 5
click at [157, 153] on input "Select an option" at bounding box center [159, 154] width 5 height 5
click at [38, 187] on button "التالي" at bounding box center [39, 185] width 25 height 12
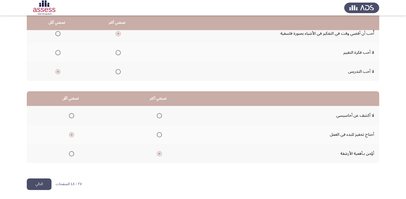
scroll to position [0, 0]
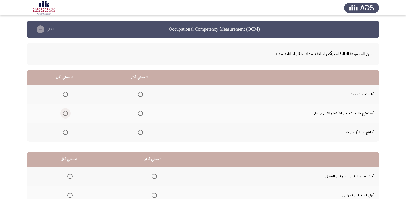
click at [64, 113] on span "Select an option" at bounding box center [65, 113] width 5 height 5
click at [64, 113] on input "Select an option" at bounding box center [65, 113] width 5 height 5
click at [139, 94] on span "Select an option" at bounding box center [140, 94] width 5 height 5
click at [139, 94] on input "Select an option" at bounding box center [140, 94] width 5 height 5
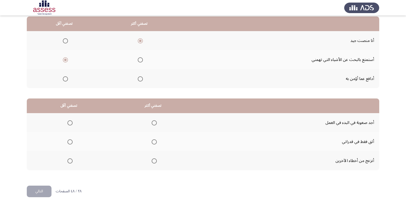
scroll to position [61, 0]
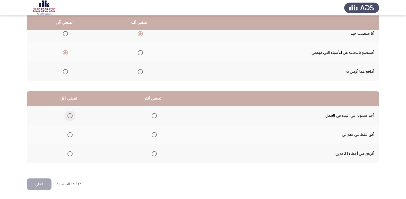
click at [69, 116] on span "Select an option" at bounding box center [70, 115] width 5 height 5
click at [69, 116] on input "Select an option" at bounding box center [70, 115] width 5 height 5
click at [153, 135] on span "Select an option" at bounding box center [154, 134] width 5 height 5
click at [153, 135] on input "Select an option" at bounding box center [154, 134] width 5 height 5
click at [34, 185] on button "التالي" at bounding box center [39, 185] width 25 height 12
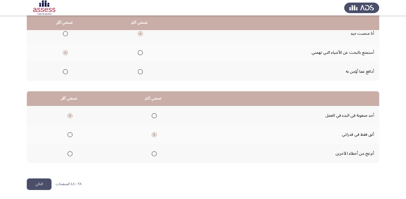
scroll to position [0, 0]
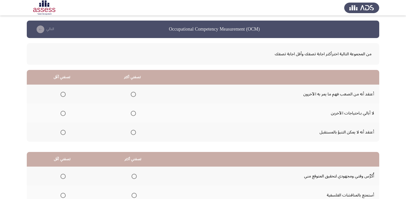
click at [62, 113] on span "Select an option" at bounding box center [63, 113] width 5 height 5
click at [62, 113] on input "Select an option" at bounding box center [63, 113] width 5 height 5
click at [136, 134] on span "Select an option" at bounding box center [133, 132] width 5 height 5
click at [136, 134] on input "Select an option" at bounding box center [133, 132] width 5 height 5
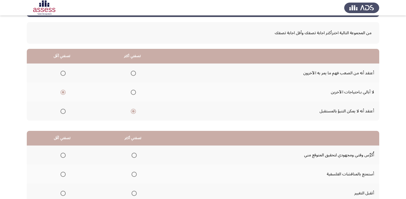
scroll to position [61, 0]
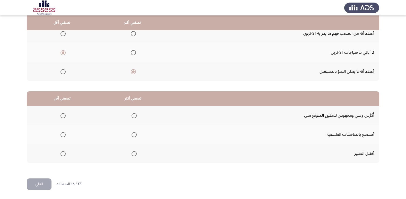
click at [135, 116] on span "Select an option" at bounding box center [134, 115] width 5 height 5
click at [135, 116] on input "Select an option" at bounding box center [134, 115] width 5 height 5
click at [63, 154] on span "Select an option" at bounding box center [63, 154] width 5 height 5
click at [63, 154] on input "Select an option" at bounding box center [63, 154] width 5 height 5
click at [36, 182] on button "التالي" at bounding box center [39, 185] width 25 height 12
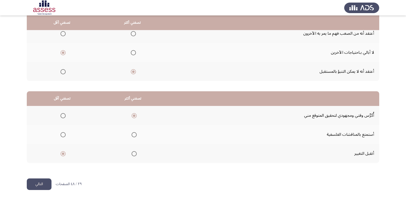
scroll to position [0, 0]
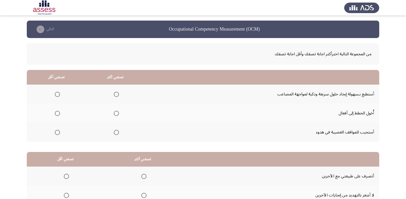
click at [114, 94] on span "Select an option" at bounding box center [116, 94] width 5 height 5
click at [114, 94] on input "Select an option" at bounding box center [116, 94] width 5 height 5
click at [56, 113] on span "Select an option" at bounding box center [57, 113] width 5 height 5
click at [56, 113] on input "Select an option" at bounding box center [57, 113] width 5 height 5
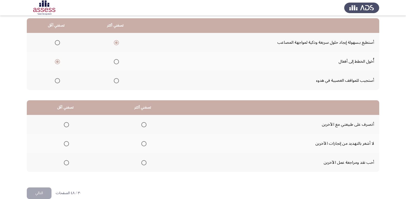
scroll to position [61, 0]
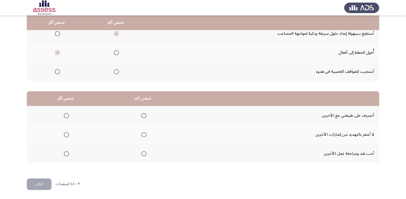
click at [67, 136] on span "Select an option" at bounding box center [66, 134] width 5 height 5
click at [67, 136] on input "Select an option" at bounding box center [66, 134] width 5 height 5
click at [141, 116] on span "Select an option" at bounding box center [143, 115] width 5 height 5
click at [141, 116] on input "Select an option" at bounding box center [143, 115] width 5 height 5
click at [32, 182] on button "التالي" at bounding box center [39, 185] width 25 height 12
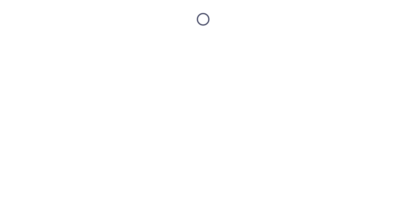
scroll to position [0, 0]
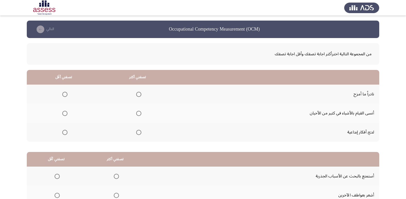
click at [140, 131] on span "Select an option" at bounding box center [138, 132] width 5 height 5
click at [140, 131] on input "Select an option" at bounding box center [138, 132] width 5 height 5
click at [65, 112] on span "Select an option" at bounding box center [64, 113] width 5 height 5
click at [65, 112] on input "Select an option" at bounding box center [64, 113] width 5 height 5
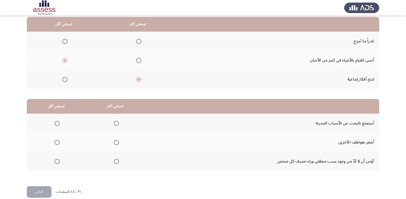
scroll to position [61, 0]
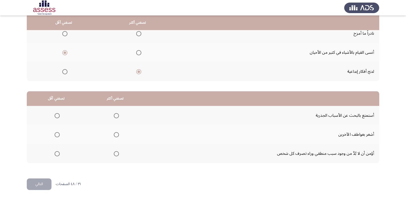
click at [116, 117] on span "Select an option" at bounding box center [116, 115] width 5 height 5
click at [116, 117] on input "Select an option" at bounding box center [116, 115] width 5 height 5
click at [57, 134] on span "Select an option" at bounding box center [57, 134] width 5 height 5
click at [57, 134] on input "Select an option" at bounding box center [57, 134] width 5 height 5
click at [39, 183] on button "التالي" at bounding box center [39, 185] width 25 height 12
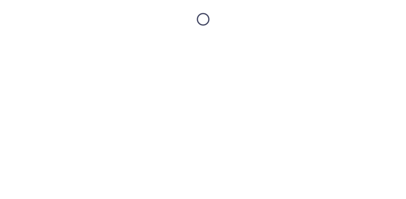
scroll to position [0, 0]
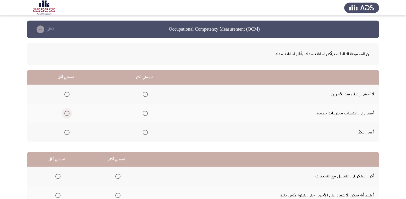
click at [66, 112] on span "Select an option" at bounding box center [66, 113] width 5 height 5
click at [66, 112] on input "Select an option" at bounding box center [66, 113] width 5 height 5
click at [144, 133] on span "Select an option" at bounding box center [145, 132] width 5 height 5
click at [144, 133] on input "Select an option" at bounding box center [145, 132] width 5 height 5
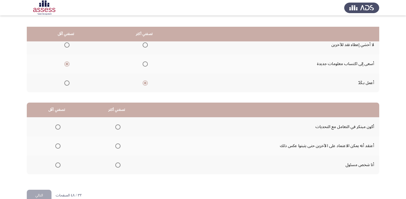
scroll to position [61, 0]
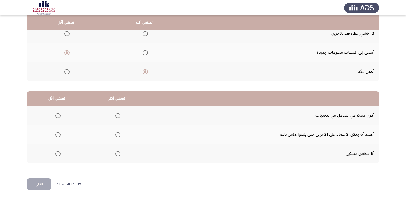
click at [117, 116] on span "Select an option" at bounding box center [117, 115] width 5 height 5
click at [117, 116] on input "Select an option" at bounding box center [117, 115] width 5 height 5
click at [56, 133] on span "Select an option" at bounding box center [57, 134] width 5 height 5
click at [56, 133] on input "Select an option" at bounding box center [57, 134] width 5 height 5
click at [41, 182] on button "التالي" at bounding box center [39, 185] width 25 height 12
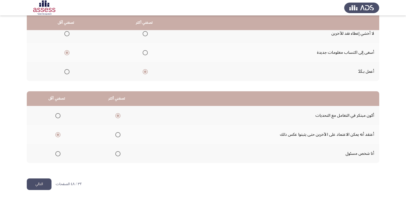
scroll to position [0, 0]
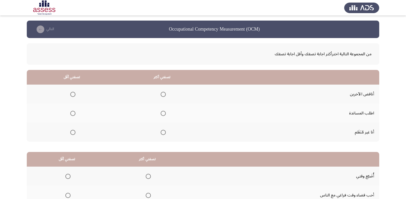
click at [71, 130] on span "Select an option" at bounding box center [72, 132] width 5 height 5
click at [71, 130] on input "Select an option" at bounding box center [72, 132] width 5 height 5
click at [163, 113] on span "Select an option" at bounding box center [163, 113] width 5 height 5
click at [163, 113] on input "Select an option" at bounding box center [163, 113] width 5 height 5
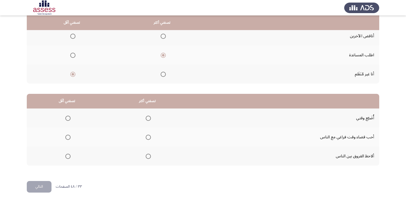
scroll to position [61, 0]
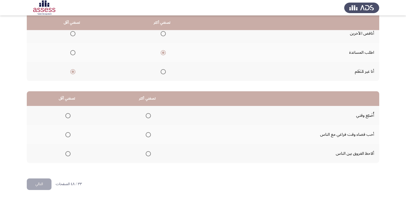
click at [148, 135] on span "Select an option" at bounding box center [148, 135] width 0 height 0
click at [148, 135] on input "Select an option" at bounding box center [148, 134] width 5 height 5
click at [68, 116] on span "Select an option" at bounding box center [68, 116] width 0 height 0
click at [68, 116] on input "Select an option" at bounding box center [67, 115] width 5 height 5
click at [41, 185] on button "التالي" at bounding box center [39, 185] width 25 height 12
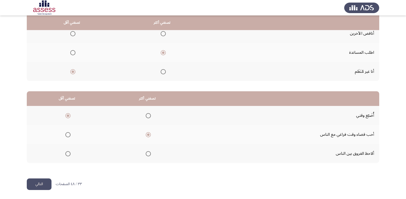
scroll to position [0, 0]
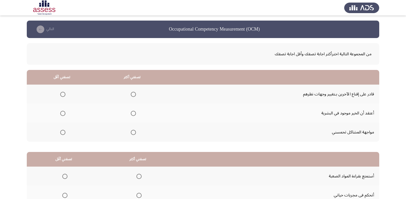
click at [131, 135] on span "Select an option" at bounding box center [133, 132] width 5 height 5
click at [131, 135] on input "Select an option" at bounding box center [133, 132] width 5 height 5
click at [132, 94] on span "Select an option" at bounding box center [133, 94] width 5 height 5
click at [132, 94] on input "Select an option" at bounding box center [133, 94] width 5 height 5
click at [63, 115] on span "Select an option" at bounding box center [62, 113] width 5 height 5
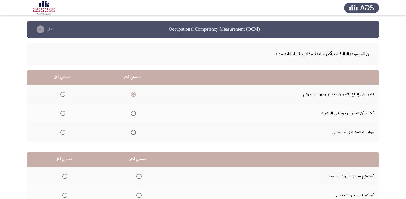
click at [63, 115] on input "Select an option" at bounding box center [62, 113] width 5 height 5
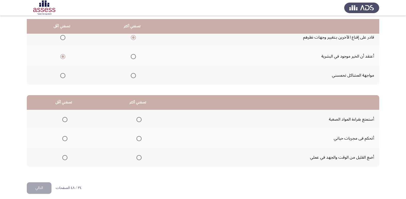
scroll to position [61, 0]
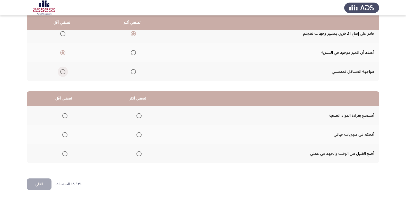
click at [64, 74] on span "Select an option" at bounding box center [62, 71] width 5 height 5
click at [64, 74] on input "Select an option" at bounding box center [62, 71] width 5 height 5
click at [138, 136] on span "Select an option" at bounding box center [139, 134] width 5 height 5
click at [138, 136] on input "Select an option" at bounding box center [139, 134] width 5 height 5
click at [67, 155] on span "Select an option" at bounding box center [64, 154] width 5 height 5
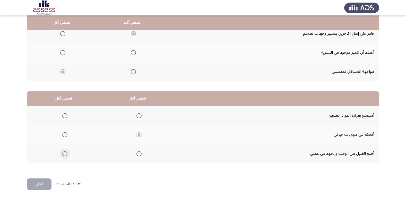
click at [67, 155] on input "Select an option" at bounding box center [64, 154] width 5 height 5
click at [36, 183] on button "التالي" at bounding box center [39, 185] width 25 height 12
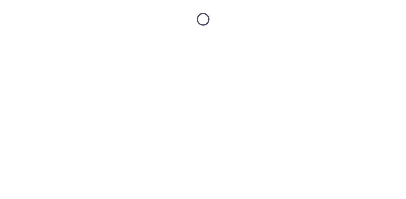
scroll to position [0, 0]
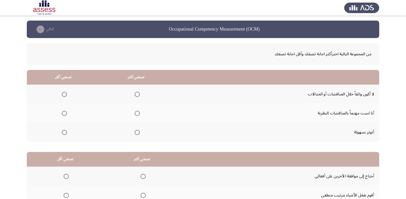
click at [64, 132] on span "Select an option" at bounding box center [64, 132] width 5 height 5
click at [64, 132] on input "Select an option" at bounding box center [64, 132] width 5 height 5
click at [137, 112] on span "Select an option" at bounding box center [137, 113] width 5 height 5
click at [137, 112] on input "Select an option" at bounding box center [137, 113] width 5 height 5
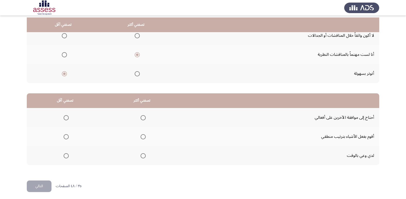
scroll to position [61, 0]
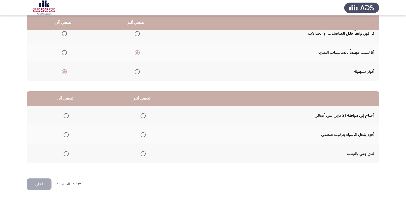
click at [66, 114] on span "Select an option" at bounding box center [66, 115] width 5 height 5
click at [66, 114] on input "Select an option" at bounding box center [66, 115] width 5 height 5
click at [144, 135] on span "Select an option" at bounding box center [143, 134] width 5 height 5
click at [144, 135] on input "Select an option" at bounding box center [143, 134] width 5 height 5
click at [41, 186] on button "التالي" at bounding box center [39, 185] width 25 height 12
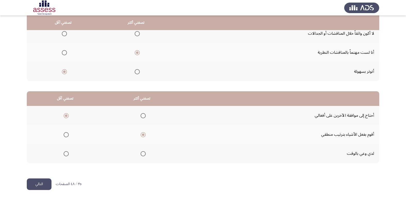
scroll to position [0, 0]
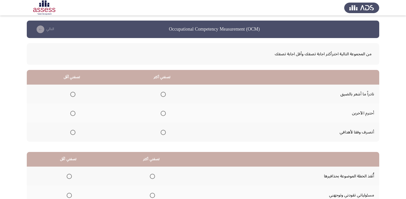
click at [163, 93] on span "Select an option" at bounding box center [163, 94] width 5 height 5
click at [163, 93] on input "Select an option" at bounding box center [163, 94] width 5 height 5
click at [75, 133] on th at bounding box center [72, 132] width 90 height 19
click at [73, 133] on span "Select an option" at bounding box center [73, 133] width 0 height 0
click at [73, 133] on input "Select an option" at bounding box center [72, 132] width 5 height 5
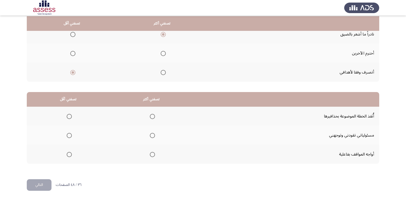
scroll to position [61, 0]
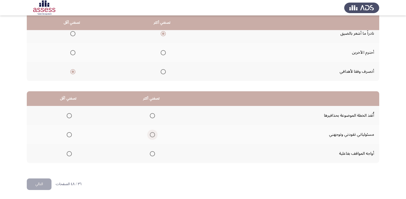
click at [150, 136] on span "Select an option" at bounding box center [152, 134] width 5 height 5
click at [150, 136] on input "Select an option" at bounding box center [152, 134] width 5 height 5
click at [70, 155] on span "Select an option" at bounding box center [69, 154] width 5 height 5
click at [70, 155] on input "Select an option" at bounding box center [69, 154] width 5 height 5
click at [39, 188] on button "التالي" at bounding box center [39, 185] width 25 height 12
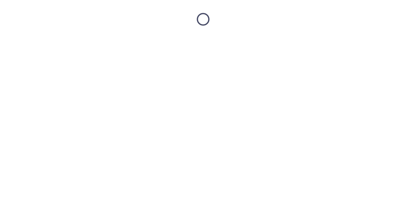
scroll to position [0, 0]
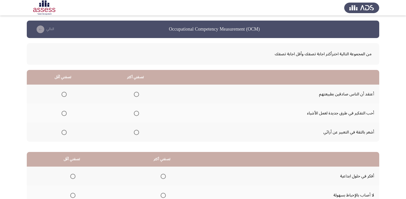
click at [137, 133] on span "Select an option" at bounding box center [136, 132] width 5 height 5
click at [137, 133] on input "Select an option" at bounding box center [136, 132] width 5 height 5
click at [138, 111] on span "Select an option" at bounding box center [136, 113] width 5 height 5
click at [138, 111] on input "Select an option" at bounding box center [136, 113] width 5 height 5
click at [65, 94] on span "Select an option" at bounding box center [64, 94] width 5 height 5
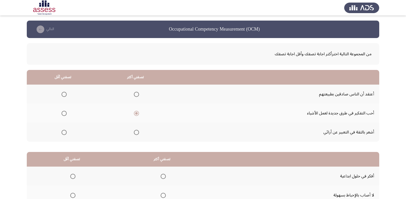
click at [65, 94] on input "Select an option" at bounding box center [64, 94] width 5 height 5
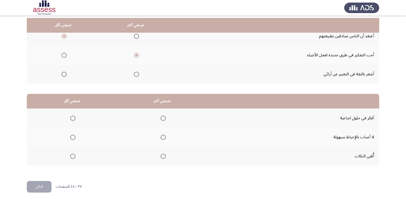
scroll to position [61, 0]
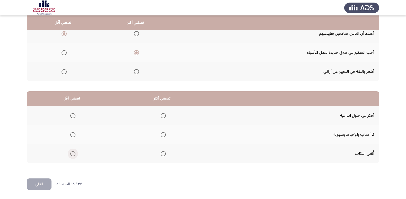
click at [74, 154] on span "Select an option" at bounding box center [72, 154] width 5 height 5
click at [74, 154] on input "Select an option" at bounding box center [72, 154] width 5 height 5
click at [163, 117] on span "Select an option" at bounding box center [163, 115] width 5 height 5
click at [163, 117] on input "Select an option" at bounding box center [163, 115] width 5 height 5
click at [38, 182] on button "التالي" at bounding box center [39, 185] width 25 height 12
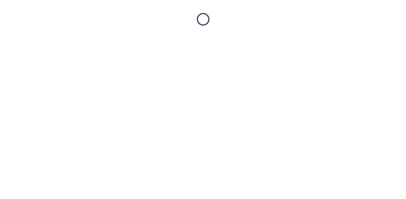
scroll to position [0, 0]
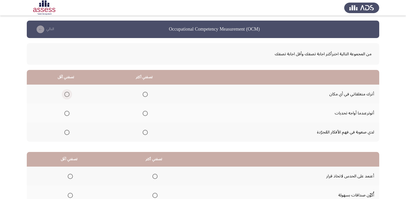
click at [68, 94] on span "Select an option" at bounding box center [66, 94] width 5 height 5
click at [68, 94] on input "Select an option" at bounding box center [66, 94] width 5 height 5
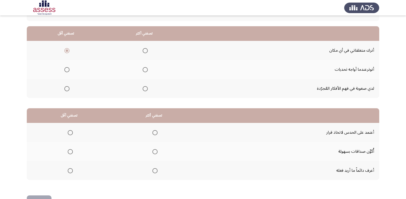
scroll to position [52, 0]
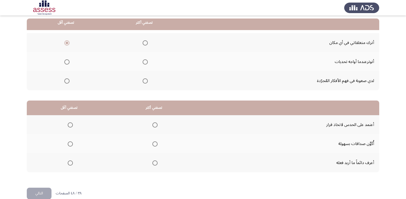
click at [153, 164] on span "Select an option" at bounding box center [155, 163] width 5 height 5
click at [153, 164] on input "Select an option" at bounding box center [155, 163] width 5 height 5
click at [69, 126] on span "Select an option" at bounding box center [70, 125] width 5 height 5
click at [69, 126] on input "Select an option" at bounding box center [70, 125] width 5 height 5
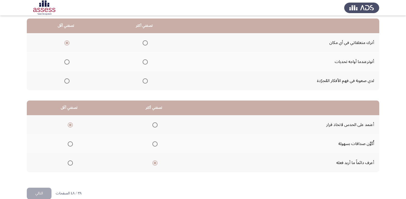
scroll to position [26, 0]
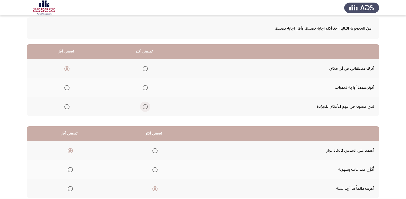
click at [143, 108] on span "Select an option" at bounding box center [145, 106] width 5 height 5
click at [143, 108] on input "Select an option" at bounding box center [145, 106] width 5 height 5
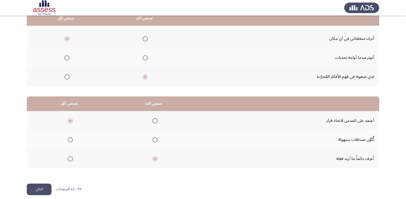
scroll to position [61, 0]
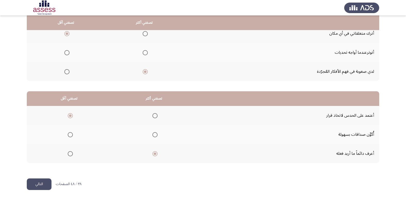
click at [34, 186] on button "التالي" at bounding box center [39, 185] width 25 height 12
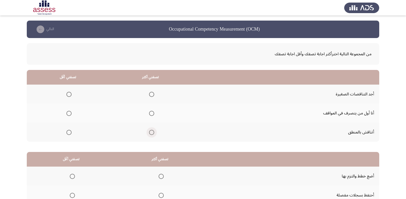
click at [151, 131] on span "Select an option" at bounding box center [151, 132] width 5 height 5
click at [151, 131] on input "Select an option" at bounding box center [151, 132] width 5 height 5
click at [69, 94] on span "Select an option" at bounding box center [68, 94] width 5 height 5
click at [69, 94] on input "Select an option" at bounding box center [68, 94] width 5 height 5
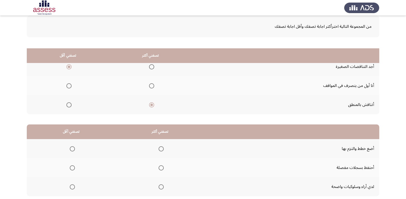
scroll to position [61, 0]
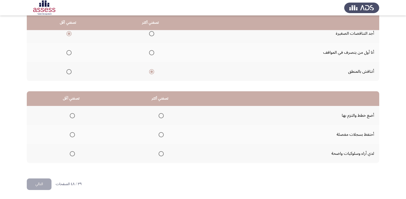
click at [161, 116] on span "Select an option" at bounding box center [161, 115] width 5 height 5
click at [161, 116] on input "Select an option" at bounding box center [161, 115] width 5 height 5
click at [73, 135] on span "Select an option" at bounding box center [72, 134] width 5 height 5
click at [73, 135] on input "Select an option" at bounding box center [72, 134] width 5 height 5
click at [41, 184] on button "التالي" at bounding box center [39, 185] width 25 height 12
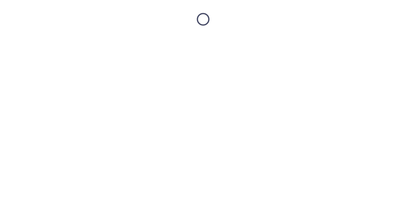
scroll to position [0, 0]
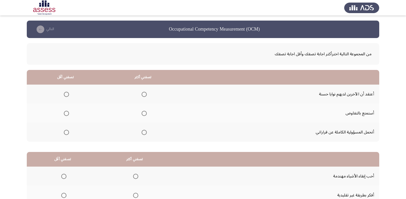
click at [142, 131] on span "Select an option" at bounding box center [144, 132] width 5 height 5
click at [142, 131] on input "Select an option" at bounding box center [144, 132] width 5 height 5
click at [67, 95] on span "Select an option" at bounding box center [66, 94] width 5 height 5
click at [67, 95] on input "Select an option" at bounding box center [66, 94] width 5 height 5
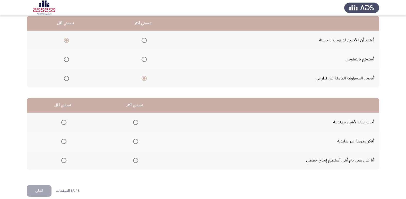
scroll to position [61, 0]
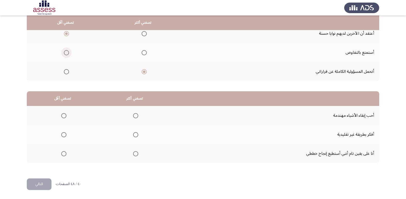
click at [64, 53] on span "Select an option" at bounding box center [66, 52] width 5 height 5
click at [64, 53] on input "Select an option" at bounding box center [66, 52] width 5 height 5
click at [66, 154] on span "Select an option" at bounding box center [63, 154] width 5 height 5
click at [66, 154] on input "Select an option" at bounding box center [63, 154] width 5 height 5
click at [134, 115] on span "Select an option" at bounding box center [135, 115] width 5 height 5
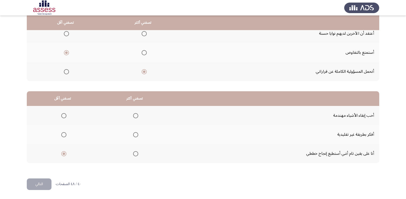
click at [134, 115] on input "Select an option" at bounding box center [135, 115] width 5 height 5
click at [35, 182] on button "التالي" at bounding box center [39, 185] width 25 height 12
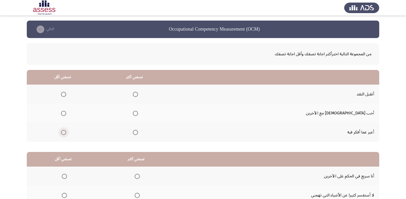
click at [66, 134] on span "Select an option" at bounding box center [63, 132] width 5 height 5
click at [66, 134] on input "Select an option" at bounding box center [63, 132] width 5 height 5
click at [138, 114] on span "Select an option" at bounding box center [135, 113] width 5 height 5
click at [138, 114] on input "Select an option" at bounding box center [135, 113] width 5 height 5
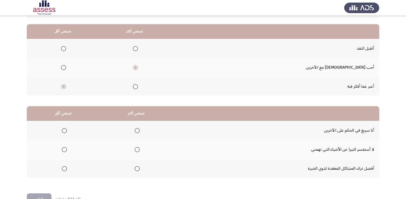
scroll to position [61, 0]
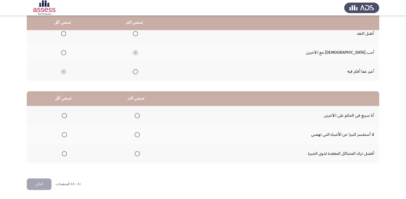
click at [64, 153] on span "Select an option" at bounding box center [64, 154] width 5 height 5
click at [64, 153] on input "Select an option" at bounding box center [64, 154] width 5 height 5
click at [63, 117] on span "Select an option" at bounding box center [64, 115] width 5 height 5
click at [63, 117] on input "Select an option" at bounding box center [64, 115] width 5 height 5
click at [135, 154] on span "Select an option" at bounding box center [137, 154] width 5 height 5
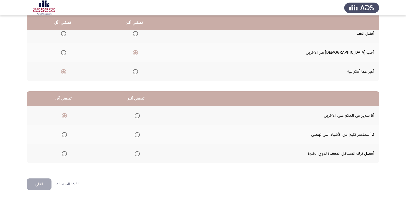
click at [135, 154] on input "Select an option" at bounding box center [137, 154] width 5 height 5
click at [32, 182] on button "التالي" at bounding box center [39, 185] width 25 height 12
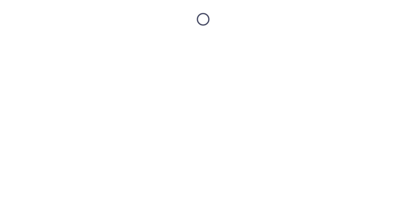
scroll to position [0, 0]
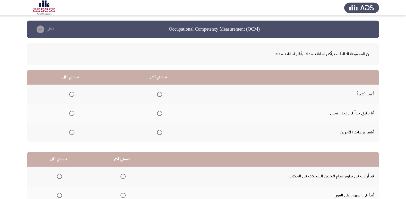
click at [70, 131] on span "Select an option" at bounding box center [71, 132] width 5 height 5
click at [70, 131] on input "Select an option" at bounding box center [71, 132] width 5 height 5
click at [157, 113] on span "Select an option" at bounding box center [159, 113] width 5 height 5
click at [157, 113] on input "Select an option" at bounding box center [159, 113] width 5 height 5
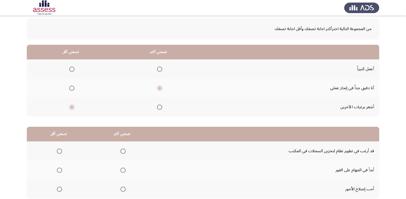
scroll to position [61, 0]
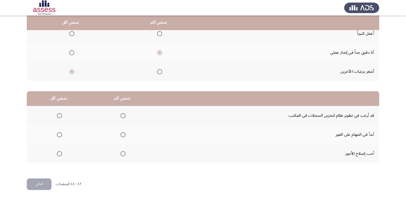
click at [123, 115] on span "Select an option" at bounding box center [123, 115] width 5 height 5
click at [123, 115] on input "Select an option" at bounding box center [123, 115] width 5 height 5
click at [60, 154] on span "Select an option" at bounding box center [59, 154] width 5 height 5
click at [60, 154] on input "Select an option" at bounding box center [59, 154] width 5 height 5
click at [36, 185] on button "التالي" at bounding box center [39, 185] width 25 height 12
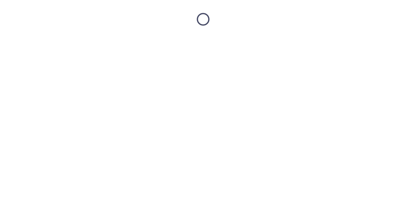
scroll to position [0, 0]
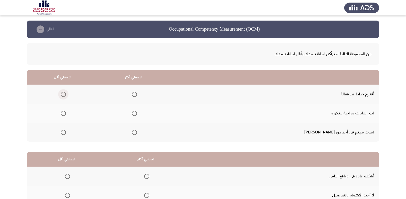
click at [66, 93] on label "Select an option" at bounding box center [62, 94] width 7 height 5
click at [66, 93] on input "Select an option" at bounding box center [63, 94] width 5 height 5
click at [137, 133] on span "Select an option" at bounding box center [134, 132] width 5 height 5
click at [137, 133] on input "Select an option" at bounding box center [134, 132] width 5 height 5
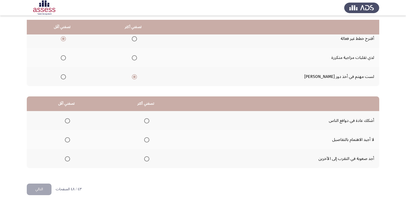
scroll to position [61, 0]
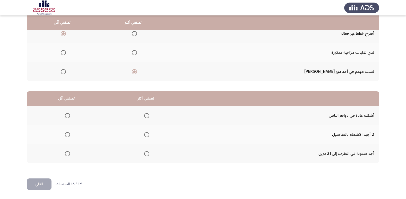
click at [67, 114] on span "Select an option" at bounding box center [67, 115] width 5 height 5
click at [67, 114] on input "Select an option" at bounding box center [67, 115] width 5 height 5
click at [65, 154] on span "Select an option" at bounding box center [67, 154] width 5 height 5
click at [65, 154] on input "Select an option" at bounding box center [67, 154] width 5 height 5
click at [144, 115] on span "Select an option" at bounding box center [146, 115] width 5 height 5
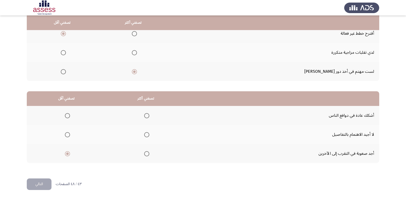
click at [144, 115] on input "Select an option" at bounding box center [146, 115] width 5 height 5
click at [42, 183] on button "التالي" at bounding box center [39, 185] width 25 height 12
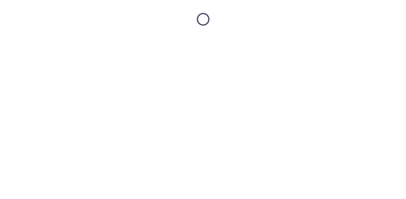
scroll to position [0, 0]
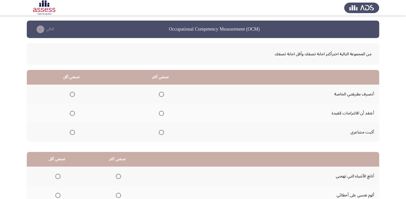
click at [72, 133] on span "Select an option" at bounding box center [72, 132] width 5 height 5
click at [72, 133] on input "Select an option" at bounding box center [72, 132] width 5 height 5
click at [161, 116] on mat-radio-group "Select an option" at bounding box center [160, 113] width 7 height 9
click at [163, 116] on span "Select an option" at bounding box center [161, 113] width 5 height 5
click at [163, 116] on input "Select an option" at bounding box center [161, 113] width 5 height 5
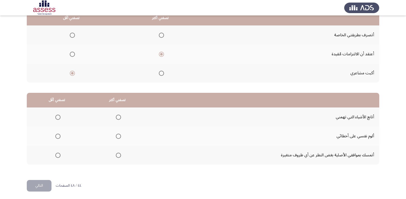
scroll to position [61, 0]
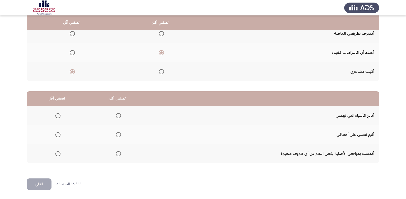
click at [56, 156] on span "Select an option" at bounding box center [57, 154] width 5 height 5
click at [56, 156] on input "Select an option" at bounding box center [57, 154] width 5 height 5
click at [118, 136] on span "Select an option" at bounding box center [118, 134] width 5 height 5
click at [118, 136] on input "Select an option" at bounding box center [118, 134] width 5 height 5
click at [44, 186] on button "التالي" at bounding box center [39, 185] width 25 height 12
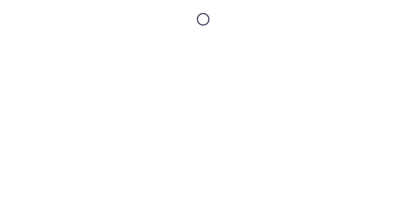
scroll to position [0, 0]
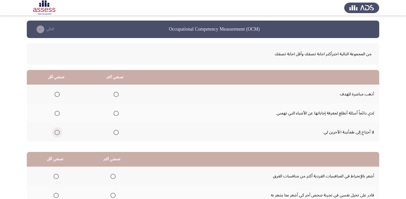
click at [54, 132] on label "Select an option" at bounding box center [56, 132] width 7 height 5
click at [55, 132] on input "Select an option" at bounding box center [57, 132] width 5 height 5
click at [114, 115] on span "Select an option" at bounding box center [116, 113] width 5 height 5
click at [114, 115] on input "Select an option" at bounding box center [116, 113] width 5 height 5
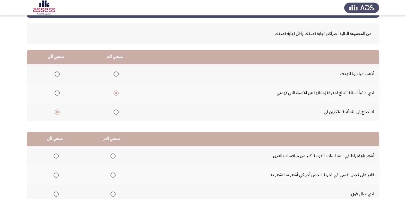
scroll to position [52, 0]
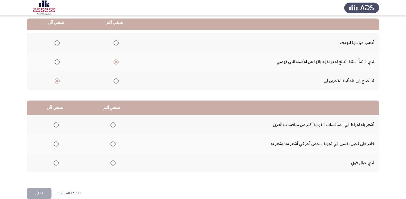
click at [111, 142] on span "Select an option" at bounding box center [113, 144] width 5 height 5
click at [111, 142] on input "Select an option" at bounding box center [113, 144] width 5 height 5
click at [58, 164] on span "Select an option" at bounding box center [56, 163] width 5 height 5
click at [58, 164] on input "Select an option" at bounding box center [56, 163] width 5 height 5
click at [39, 193] on button "التالي" at bounding box center [39, 194] width 25 height 12
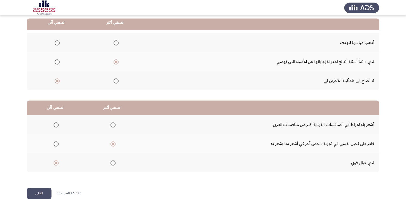
scroll to position [0, 0]
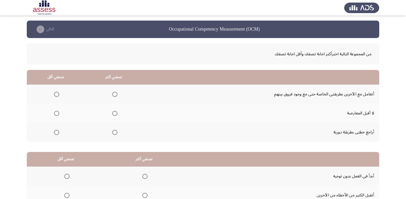
click at [113, 132] on span "Select an option" at bounding box center [114, 132] width 5 height 5
click at [113, 132] on input "Select an option" at bounding box center [114, 132] width 5 height 5
click at [56, 114] on span "Select an option" at bounding box center [56, 113] width 5 height 5
click at [56, 114] on input "Select an option" at bounding box center [56, 113] width 5 height 5
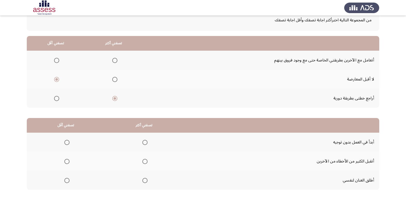
scroll to position [61, 0]
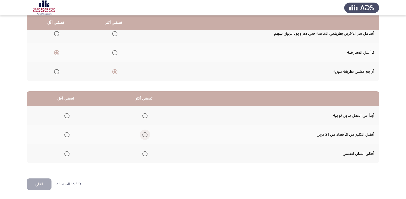
click at [143, 135] on span "Select an option" at bounding box center [144, 134] width 5 height 5
click at [143, 135] on input "Select an option" at bounding box center [144, 134] width 5 height 5
click at [146, 155] on span "Select an option" at bounding box center [144, 154] width 5 height 5
click at [146, 155] on input "Select an option" at bounding box center [144, 154] width 5 height 5
click at [66, 115] on span "Select an option" at bounding box center [66, 115] width 5 height 5
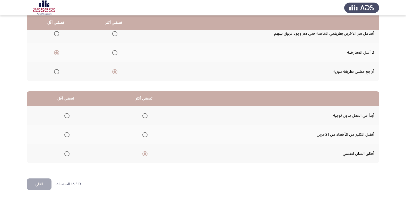
click at [66, 115] on input "Select an option" at bounding box center [66, 115] width 5 height 5
click at [43, 181] on button "التالي" at bounding box center [39, 185] width 25 height 12
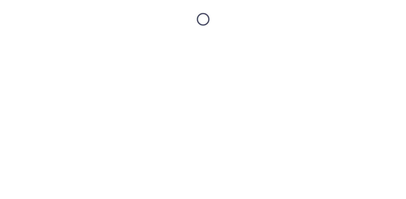
scroll to position [0, 0]
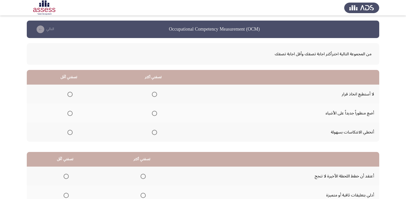
click at [153, 133] on span "Select an option" at bounding box center [154, 132] width 5 height 5
click at [153, 133] on input "Select an option" at bounding box center [154, 132] width 5 height 5
click at [68, 93] on span "Select an option" at bounding box center [70, 94] width 5 height 5
click at [68, 93] on input "Select an option" at bounding box center [70, 94] width 5 height 5
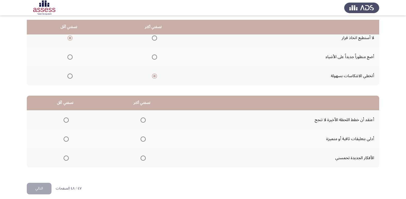
scroll to position [61, 0]
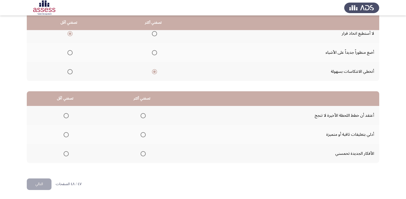
click at [141, 156] on span "Select an option" at bounding box center [143, 154] width 5 height 5
click at [141, 156] on input "Select an option" at bounding box center [143, 154] width 5 height 5
click at [65, 115] on span "Select an option" at bounding box center [66, 115] width 5 height 5
click at [65, 115] on input "Select an option" at bounding box center [66, 115] width 5 height 5
click at [36, 186] on button "التالي" at bounding box center [39, 185] width 25 height 12
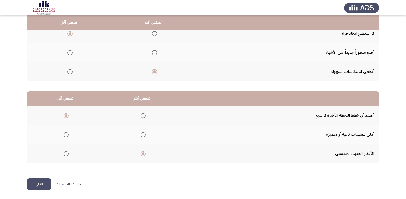
scroll to position [0, 0]
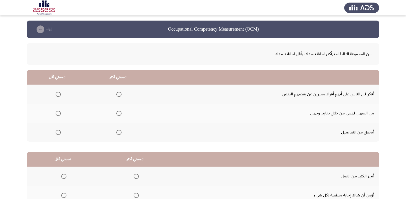
click at [120, 94] on span "Select an option" at bounding box center [118, 94] width 5 height 5
click at [120, 94] on input "Select an option" at bounding box center [118, 94] width 5 height 5
click at [57, 115] on span "Select an option" at bounding box center [58, 113] width 5 height 5
click at [57, 115] on input "Select an option" at bounding box center [58, 113] width 5 height 5
click at [119, 116] on span "Select an option" at bounding box center [118, 113] width 5 height 5
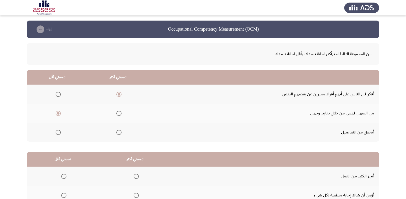
click at [119, 116] on input "Select an option" at bounding box center [118, 113] width 5 height 5
click at [58, 115] on span "Select an option" at bounding box center [58, 113] width 5 height 5
click at [58, 115] on input "Select an option" at bounding box center [58, 113] width 5 height 5
click at [119, 136] on mat-radio-group "Select an option" at bounding box center [117, 132] width 7 height 9
click at [118, 132] on span "Select an option" at bounding box center [118, 132] width 5 height 5
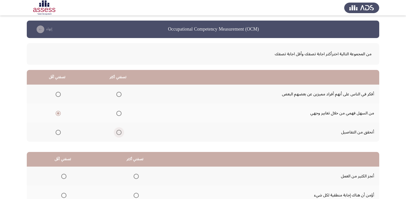
click at [118, 132] on input "Select an option" at bounding box center [118, 132] width 5 height 5
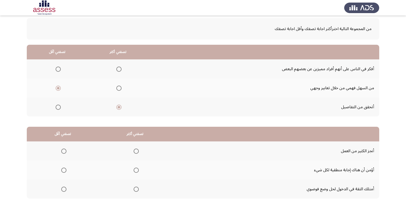
scroll to position [26, 0]
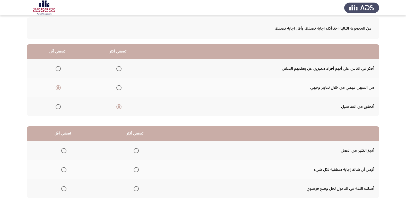
click at [134, 191] on span "Select an option" at bounding box center [136, 189] width 5 height 5
click at [134, 191] on input "Select an option" at bounding box center [136, 189] width 5 height 5
click at [61, 170] on span "Select an option" at bounding box center [63, 169] width 5 height 5
click at [61, 170] on input "Select an option" at bounding box center [63, 169] width 5 height 5
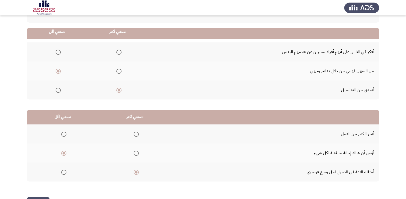
scroll to position [52, 0]
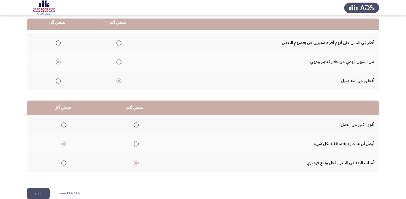
click at [40, 194] on button "إنهاء" at bounding box center [38, 194] width 23 height 12
